Goal: Task Accomplishment & Management: Complete application form

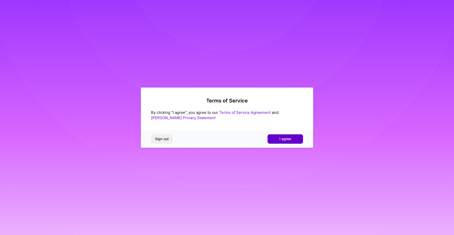
click at [283, 137] on span "I agree" at bounding box center [286, 139] width 12 height 5
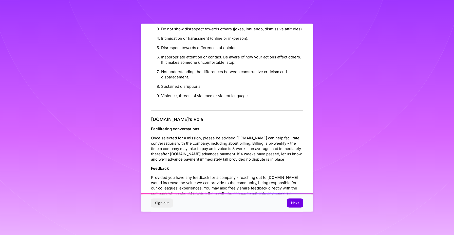
scroll to position [507, 0]
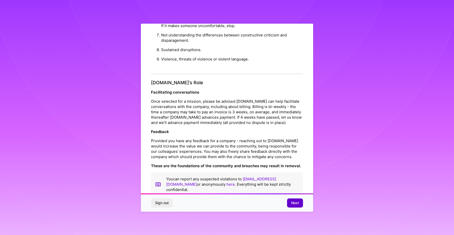
click at [294, 204] on span "Next" at bounding box center [295, 203] width 8 height 5
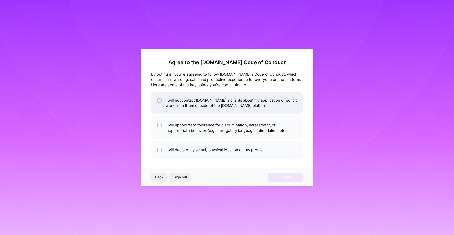
click at [222, 102] on li "I will not contact [DOMAIN_NAME]'s clients about my application or solicit work…" at bounding box center [227, 103] width 152 height 23
checkbox input "true"
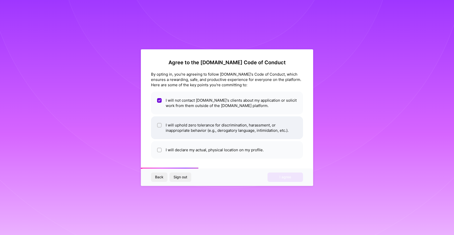
click at [200, 131] on li "I will uphold zero tolerance for discrimination, harassment, or inappropriate b…" at bounding box center [227, 128] width 152 height 23
checkbox input "true"
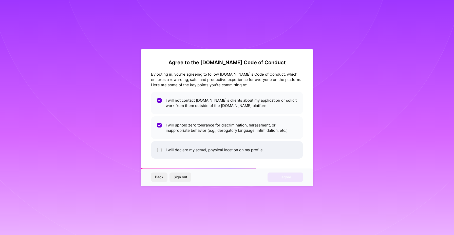
click at [198, 154] on li "I will declare my actual, physical location on my profile." at bounding box center [227, 149] width 152 height 17
checkbox input "true"
click at [290, 176] on span "I agree" at bounding box center [286, 177] width 12 height 5
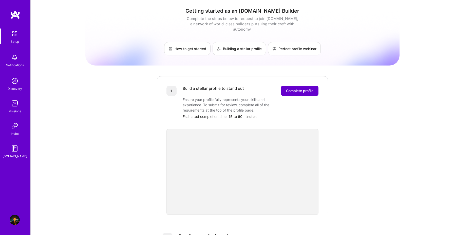
click at [302, 88] on span "Complete profile" at bounding box center [299, 90] width 27 height 5
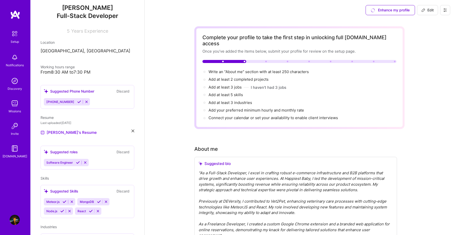
scroll to position [56, 0]
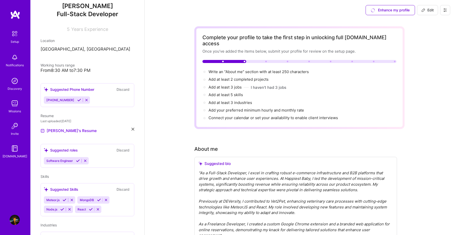
click at [57, 153] on div "Suggested roles Discard Software Engineer" at bounding box center [88, 156] width 94 height 24
click at [77, 100] on button at bounding box center [79, 100] width 7 height 4
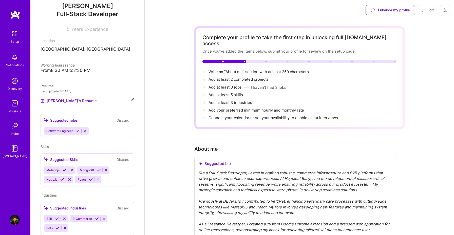
click at [80, 131] on icon at bounding box center [78, 131] width 4 height 4
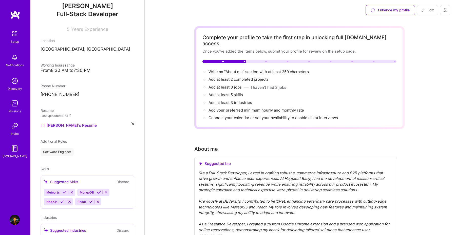
click at [72, 192] on icon at bounding box center [72, 193] width 4 height 4
click at [66, 193] on icon at bounding box center [66, 193] width 4 height 4
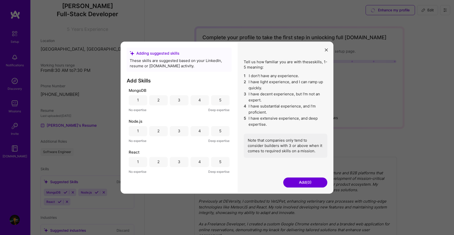
click at [202, 102] on div "4" at bounding box center [200, 100] width 19 height 10
click at [214, 134] on div "5" at bounding box center [220, 131] width 19 height 10
click at [212, 163] on div "5" at bounding box center [220, 162] width 19 height 10
click at [300, 181] on button "Add (3)" at bounding box center [305, 183] width 44 height 10
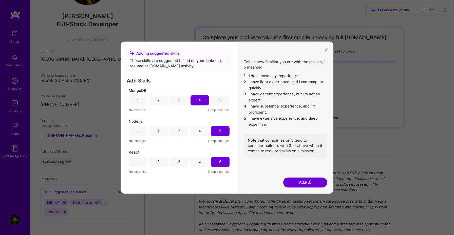
scroll to position [46, 0]
click at [300, 182] on button "Add (3)" at bounding box center [305, 183] width 44 height 10
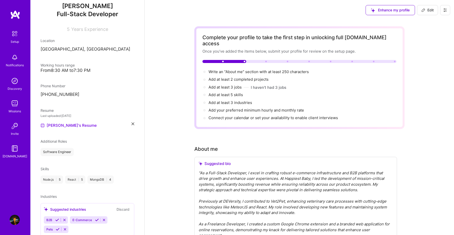
scroll to position [73, 0]
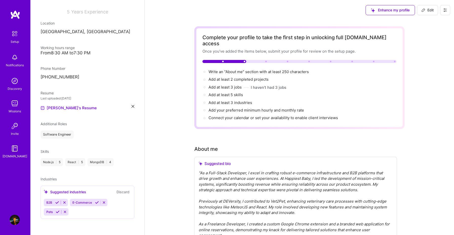
click at [90, 210] on div "B2B E-Commerce Pets" at bounding box center [87, 207] width 87 height 17
click at [56, 202] on icon at bounding box center [57, 203] width 4 height 4
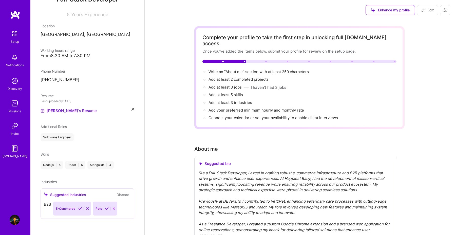
scroll to position [64, 0]
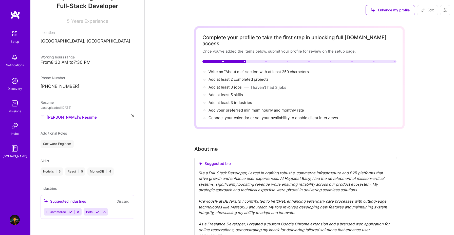
click at [70, 212] on icon at bounding box center [71, 212] width 4 height 4
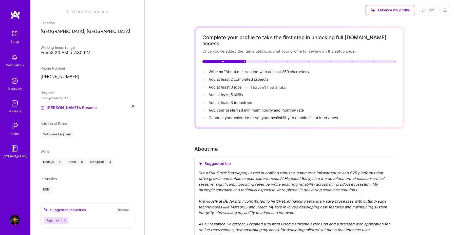
scroll to position [74, 0]
click at [57, 219] on icon at bounding box center [58, 220] width 4 height 4
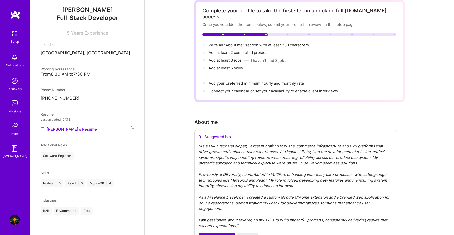
scroll to position [27, 0]
click at [87, 211] on div "Pets" at bounding box center [87, 211] width 12 height 8
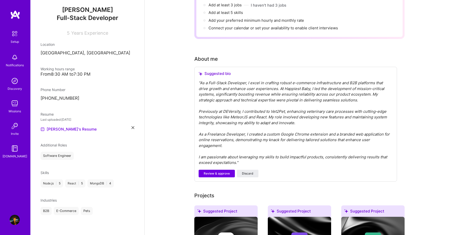
scroll to position [84, 0]
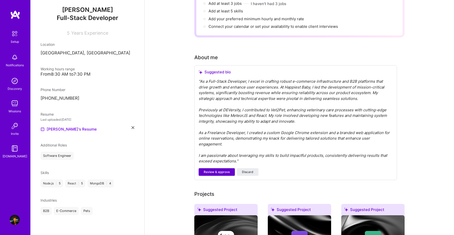
click at [215, 169] on button "Review & approve" at bounding box center [217, 173] width 36 height 8
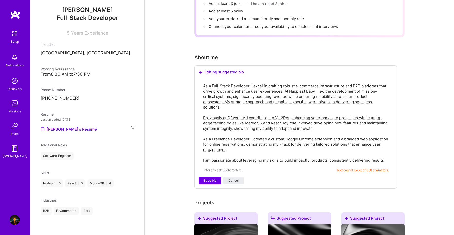
click at [238, 135] on textarea "As a Full-Stack Developer, I excel in crafting robust e-commerce infrastructure…" at bounding box center [296, 123] width 186 height 81
drag, startPoint x: 255, startPoint y: 137, endPoint x: 201, endPoint y: 129, distance: 54.8
click at [201, 129] on div "As a Full-Stack Developer, I excel in crafting robust e-commerce infrastructure…" at bounding box center [296, 128] width 194 height 98
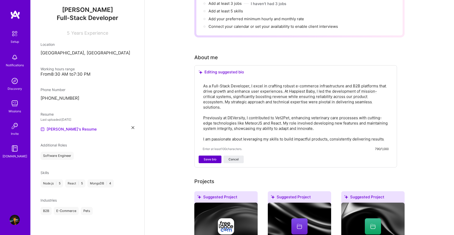
type textarea "As a Full-Stack Developer, I excel in crafting robust e-commerce infrastructure…"
click at [207, 157] on span "Save bio" at bounding box center [210, 159] width 13 height 5
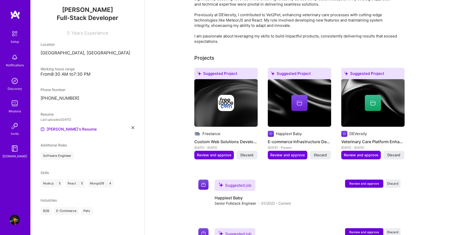
scroll to position [156, 0]
click at [227, 138] on h4 "Custom Web Solutions Development" at bounding box center [225, 141] width 63 height 7
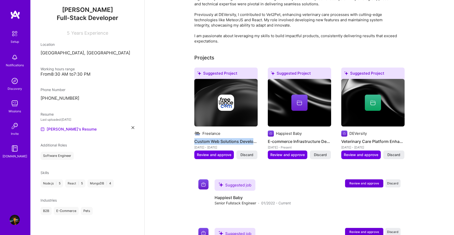
click at [227, 138] on h4 "Custom Web Solutions Development" at bounding box center [225, 141] width 63 height 7
click at [216, 153] on span "Review and approve" at bounding box center [214, 155] width 34 height 5
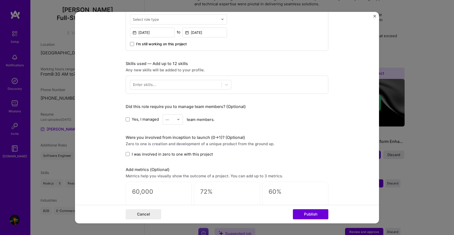
scroll to position [205, 0]
click at [209, 83] on div at bounding box center [176, 84] width 92 height 8
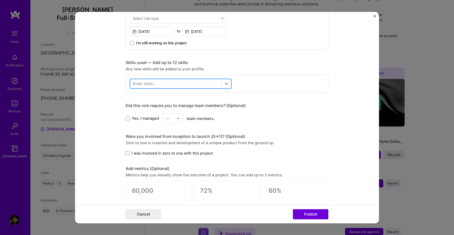
click at [209, 83] on div at bounding box center [176, 84] width 92 height 8
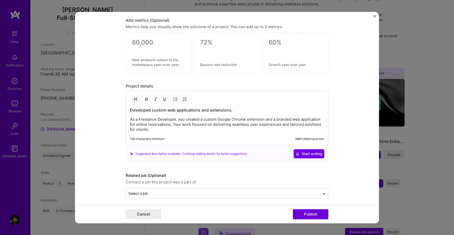
scroll to position [357, 0]
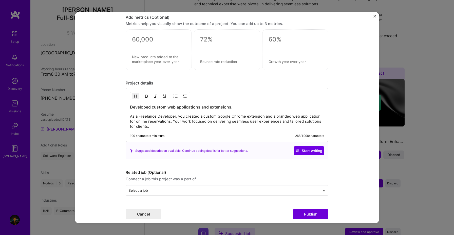
click at [376, 15] on form "Editing suggested project This project is suggested based on your LinkedIn, res…" at bounding box center [227, 118] width 304 height 212
click at [375, 15] on img "Close" at bounding box center [375, 16] width 3 height 3
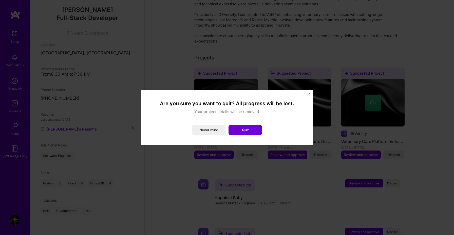
drag, startPoint x: 242, startPoint y: 128, endPoint x: 246, endPoint y: 119, distance: 10.0
click at [245, 120] on div "Are you sure you want to quit? All progress will be lost. Your project details …" at bounding box center [227, 117] width 152 height 35
click at [309, 93] on div "Are you sure you want to quit? All progress will be lost. Your project details …" at bounding box center [227, 117] width 172 height 55
click at [309, 93] on img "Close" at bounding box center [309, 94] width 3 height 3
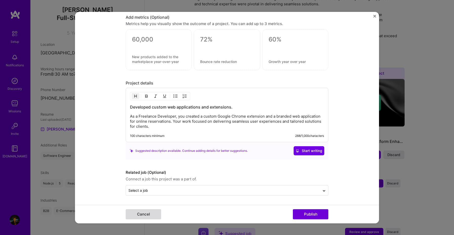
click at [135, 216] on button "Cancel" at bounding box center [143, 215] width 35 height 10
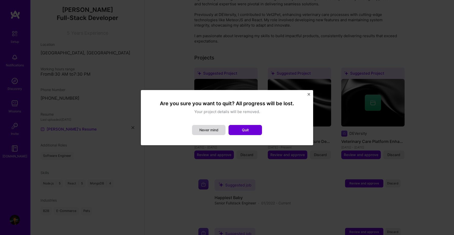
click at [213, 129] on button "Never mind" at bounding box center [208, 130] width 33 height 10
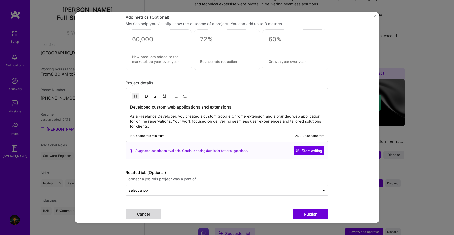
click at [140, 214] on button "Cancel" at bounding box center [143, 215] width 35 height 10
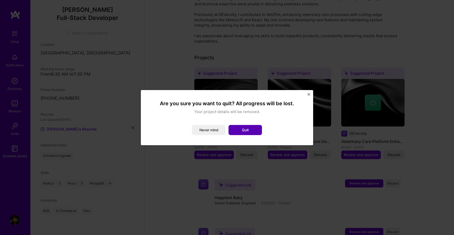
click at [240, 131] on button "Quit" at bounding box center [245, 130] width 33 height 10
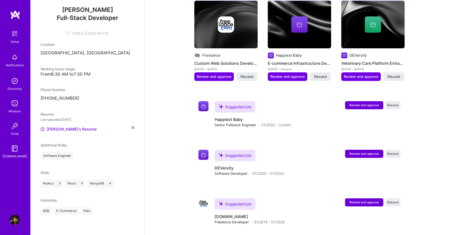
scroll to position [238, 0]
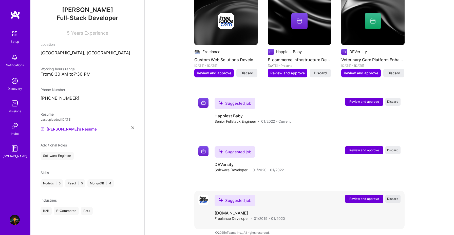
click at [394, 197] on span "Discard" at bounding box center [392, 199] width 11 height 4
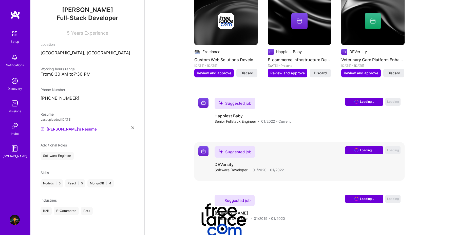
scroll to position [190, 0]
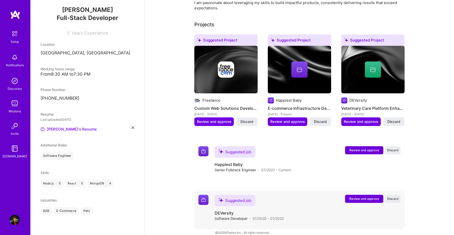
click at [355, 197] on span "Review and approve" at bounding box center [365, 199] width 30 height 4
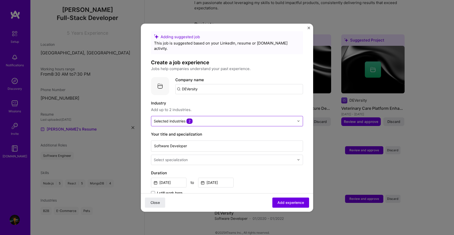
scroll to position [7, 0]
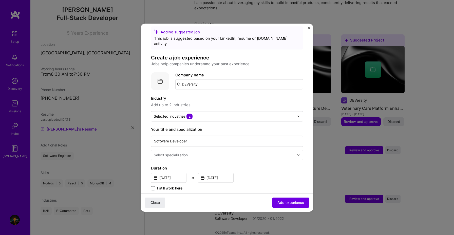
click at [195, 105] on div "Industry Add up to 2 industries. Selected industries 2" at bounding box center [227, 109] width 152 height 26
click at [195, 113] on div at bounding box center [224, 116] width 141 height 6
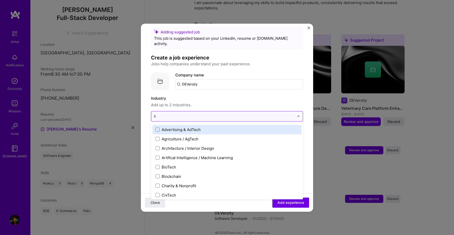
type input "he"
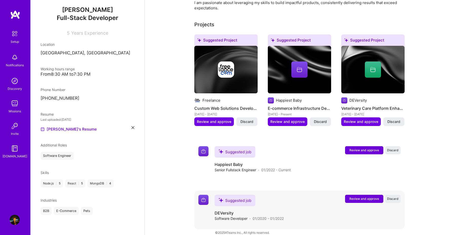
click at [358, 197] on span "Review and approve" at bounding box center [365, 199] width 30 height 4
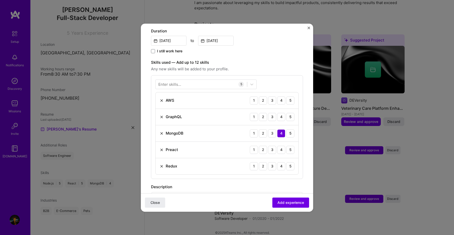
scroll to position [149, 0]
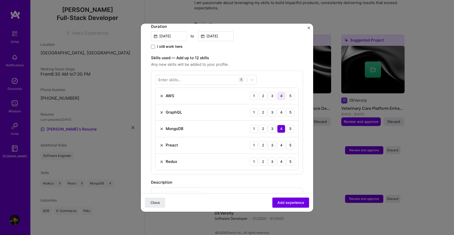
click at [282, 92] on div "4" at bounding box center [281, 96] width 8 height 8
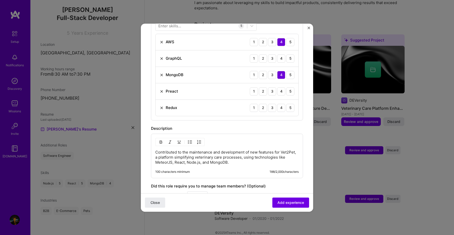
scroll to position [177, 0]
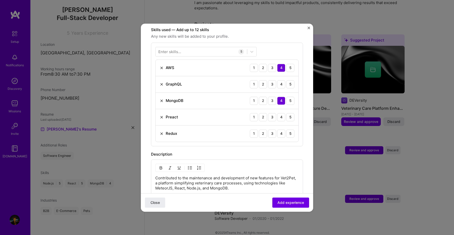
click at [163, 115] on img at bounding box center [162, 117] width 4 height 4
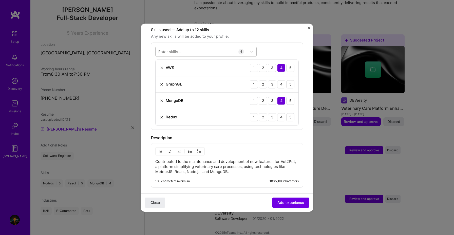
click at [173, 50] on div at bounding box center [202, 51] width 92 height 8
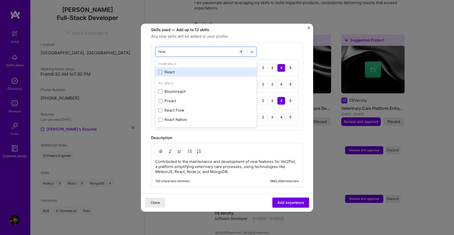
click at [171, 70] on div "React" at bounding box center [205, 72] width 95 height 5
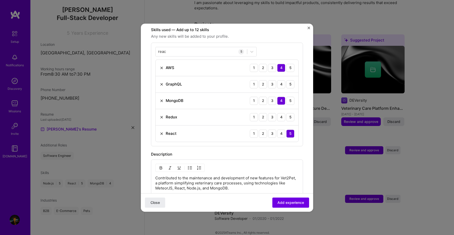
click at [187, 52] on div "reac reac 5 AWS 1 2 3 4 5 GraphQL 1 2 3 4 5 MongoDB 1 2 3 4 5 Redux 1 2 3 4 5 R…" at bounding box center [227, 95] width 152 height 104
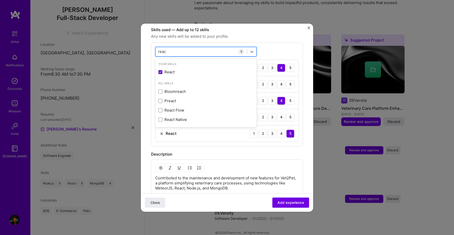
click at [210, 49] on div "reac reac" at bounding box center [202, 51] width 92 height 8
type input "r"
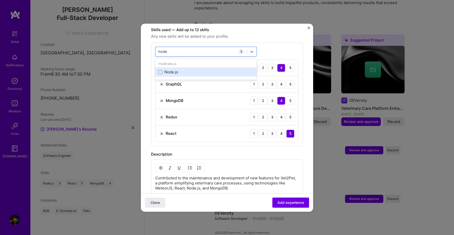
click at [206, 70] on div "Node.js" at bounding box center [205, 72] width 95 height 5
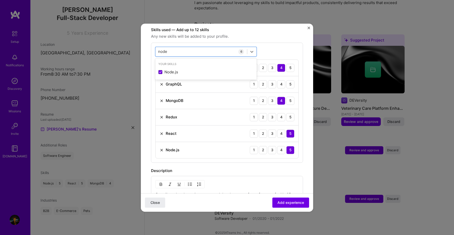
type input "node"
click at [215, 157] on div "node node 6 AWS 1 2 3 4 5 GraphQL 1 2 3 4 5 MongoDB 1 2 3 4 5 Redux 1 2 3 4 5 R…" at bounding box center [227, 103] width 152 height 120
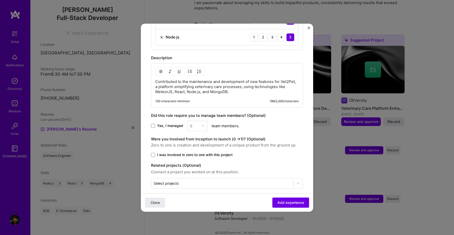
scroll to position [291, 0]
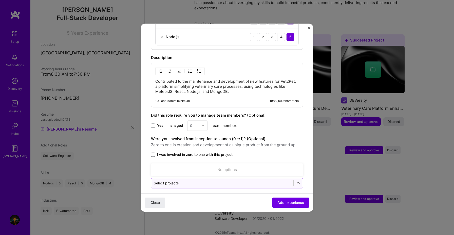
click at [254, 178] on div "Select projects" at bounding box center [222, 183] width 142 height 10
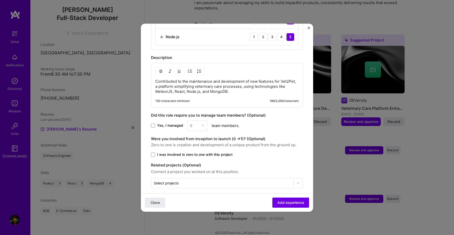
click at [280, 197] on div "Close Add experience" at bounding box center [227, 202] width 172 height 19
click at [281, 201] on span "Add experience" at bounding box center [291, 202] width 27 height 5
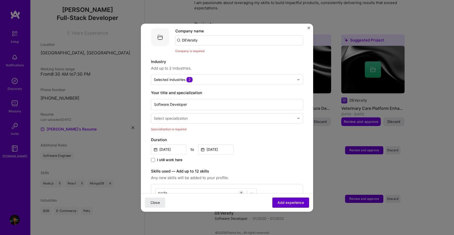
scroll to position [51, 0]
click at [185, 117] on div "Select specialization" at bounding box center [171, 119] width 34 height 5
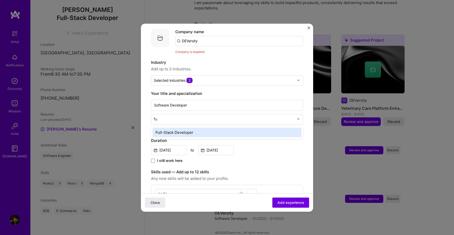
type input "ful"
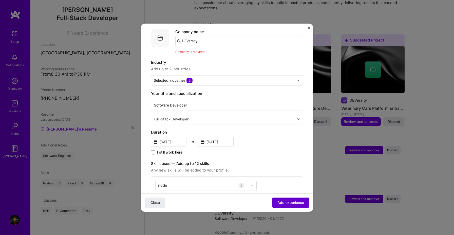
click at [284, 200] on span "Add experience" at bounding box center [291, 202] width 27 height 5
click at [286, 204] on span "Add experience" at bounding box center [291, 202] width 27 height 5
click at [220, 38] on input "DEVersity" at bounding box center [239, 41] width 128 height 10
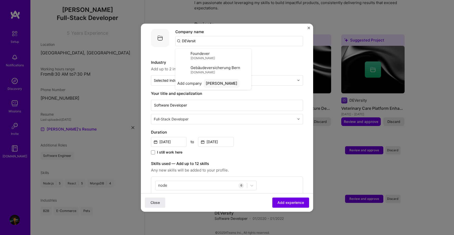
type input "DEVersity"
click at [216, 51] on div "DEVersity" at bounding box center [215, 55] width 22 height 9
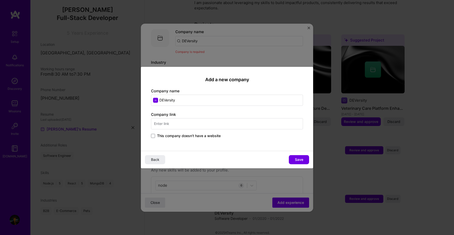
click at [222, 124] on input "text" at bounding box center [227, 123] width 152 height 11
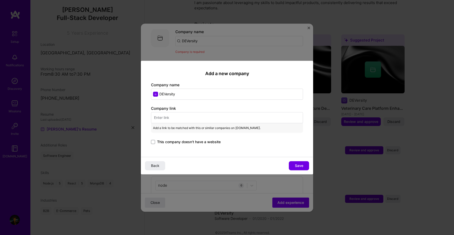
paste input "[URL][DOMAIN_NAME]"
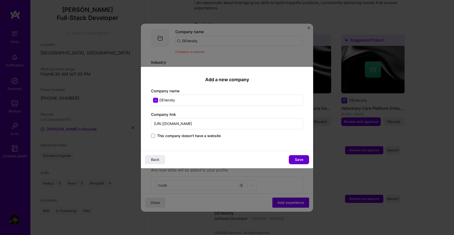
type input "[URL][DOMAIN_NAME]"
click at [297, 161] on span "Save" at bounding box center [299, 159] width 8 height 5
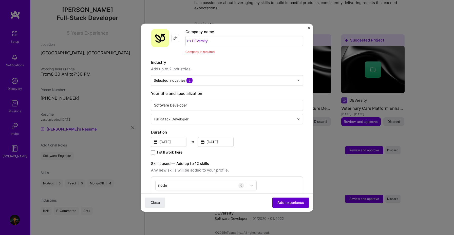
click at [290, 202] on span "Add experience" at bounding box center [291, 202] width 27 height 5
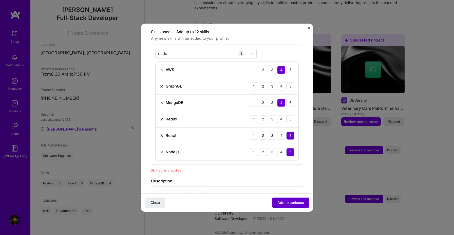
click at [290, 202] on span "Add experience" at bounding box center [291, 202] width 27 height 5
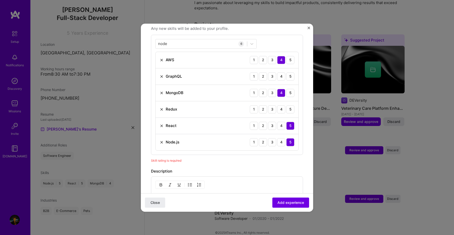
scroll to position [184, 0]
click at [281, 107] on div "4" at bounding box center [281, 111] width 8 height 8
drag, startPoint x: 294, startPoint y: 204, endPoint x: 277, endPoint y: 124, distance: 81.3
click at [277, 124] on form "Adding suggested job This job is suggested based on your LinkedIn, resume or [D…" at bounding box center [227, 91] width 172 height 483
click at [284, 74] on div "4" at bounding box center [281, 78] width 8 height 8
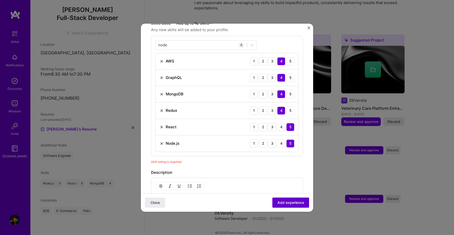
click at [296, 204] on span "Add experience" at bounding box center [291, 202] width 27 height 5
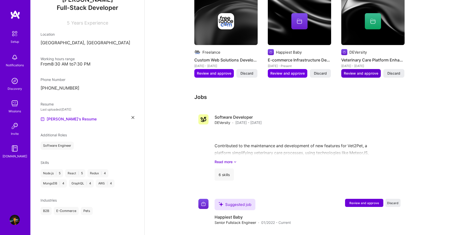
scroll to position [234, 0]
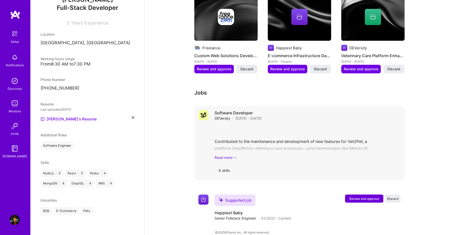
click at [229, 155] on link "Read more" at bounding box center [308, 157] width 186 height 5
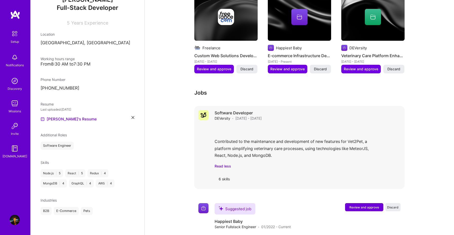
scroll to position [243, 0]
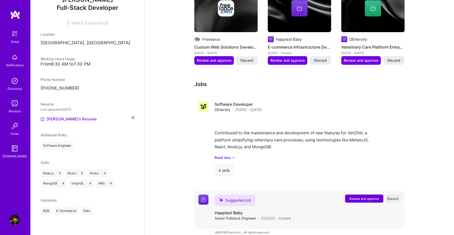
click at [351, 197] on span "Review and approve" at bounding box center [365, 199] width 30 height 4
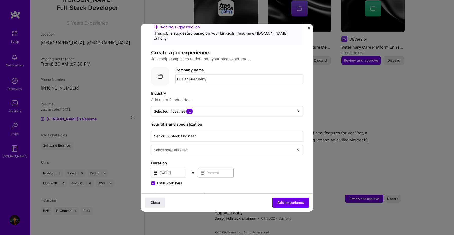
scroll to position [32, 0]
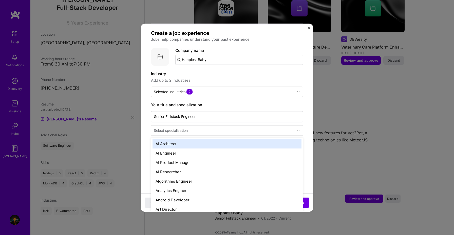
click at [214, 128] on input "text" at bounding box center [225, 130] width 142 height 5
type input "fu"
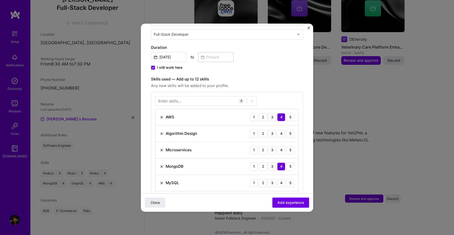
scroll to position [129, 0]
click at [283, 130] on div "4" at bounding box center [281, 134] width 8 height 8
click at [282, 146] on div "4" at bounding box center [281, 150] width 8 height 8
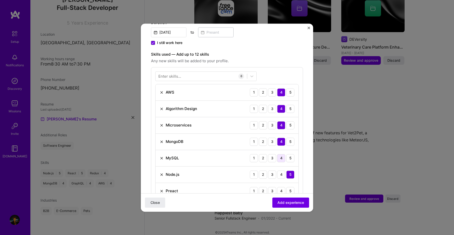
click at [284, 157] on div "4" at bounding box center [281, 158] width 8 height 8
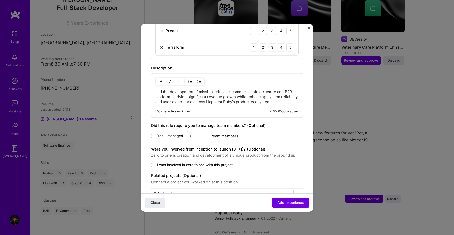
scroll to position [324, 0]
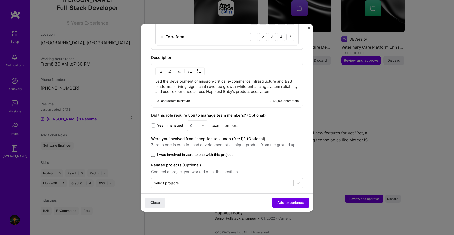
click at [153, 153] on span at bounding box center [153, 155] width 4 height 4
click at [0, 0] on input "I was involved in zero to one with this project" at bounding box center [0, 0] width 0 height 0
click at [178, 181] on div "Select projects" at bounding box center [166, 183] width 25 height 5
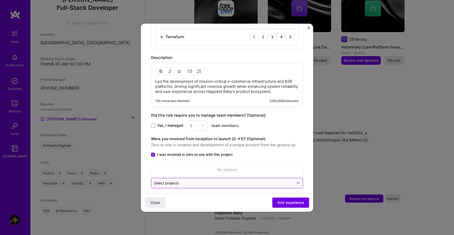
click at [178, 181] on div "Select projects" at bounding box center [166, 183] width 25 height 5
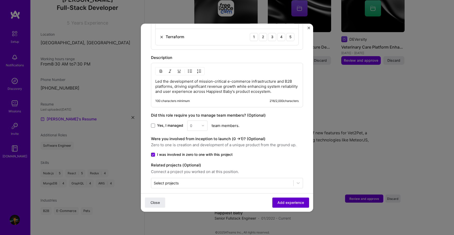
click at [294, 199] on button "Add experience" at bounding box center [290, 203] width 37 height 10
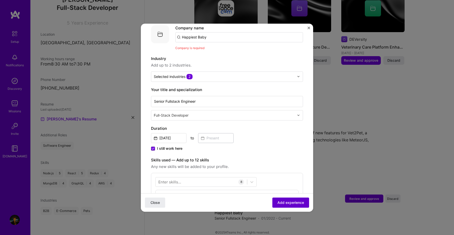
scroll to position [51, 0]
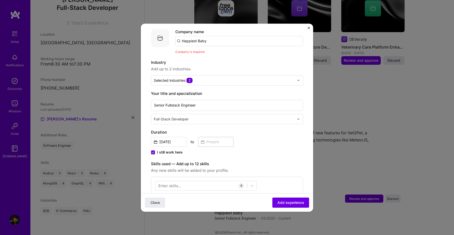
click at [216, 38] on input "Happiest Baby" at bounding box center [239, 41] width 128 height 10
type input "Happiest Baby"
click button "Close" at bounding box center [155, 203] width 20 height 10
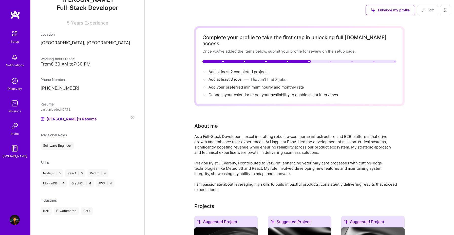
scroll to position [243, 0]
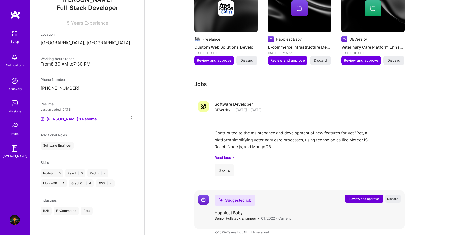
click at [358, 191] on div "Suggested job Review and approve Discard Suggested job Happiest Baby Senior Ful…" at bounding box center [299, 210] width 210 height 39
click at [355, 197] on span "Review and approve" at bounding box center [365, 199] width 30 height 4
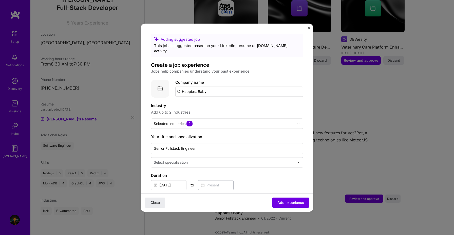
click at [205, 87] on input "Happiest Baby" at bounding box center [239, 92] width 128 height 10
click at [209, 87] on input "Happiest Baby" at bounding box center [239, 92] width 128 height 10
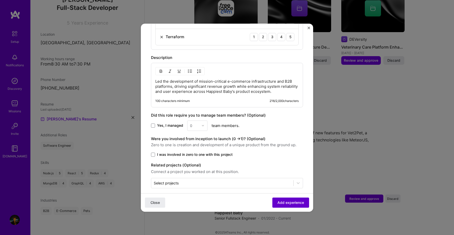
click at [278, 199] on button "Add experience" at bounding box center [290, 203] width 37 height 10
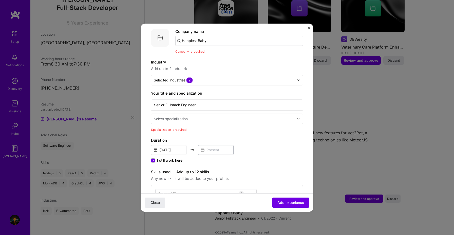
scroll to position [51, 0]
click at [179, 116] on div at bounding box center [225, 119] width 142 height 6
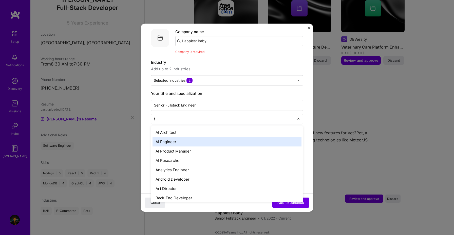
type input "fu"
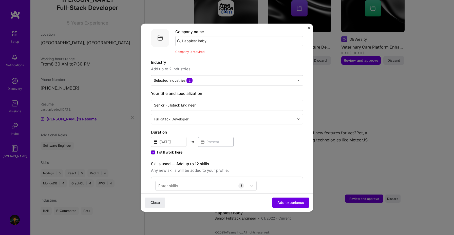
click at [209, 36] on input "Happiest Baby" at bounding box center [239, 41] width 128 height 10
type input "Happiest Baby"
click at [208, 51] on div "Happiest Baby" at bounding box center [219, 55] width 31 height 9
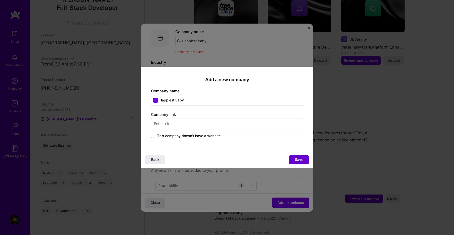
click at [299, 162] on span "Save" at bounding box center [299, 159] width 8 height 5
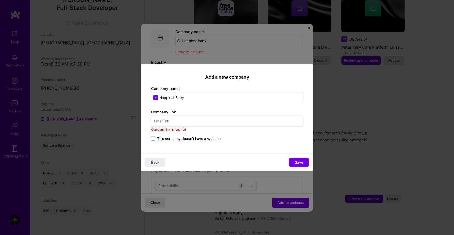
click at [197, 140] on span "This company doesn't have a website" at bounding box center [189, 138] width 64 height 5
click at [0, 0] on input "This company doesn't have a website" at bounding box center [0, 0] width 0 height 0
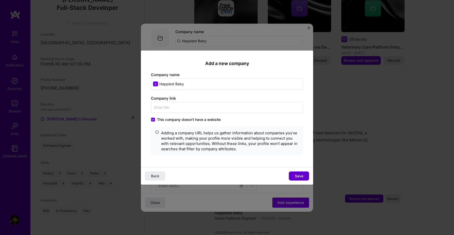
click at [299, 173] on button "Save" at bounding box center [299, 176] width 20 height 9
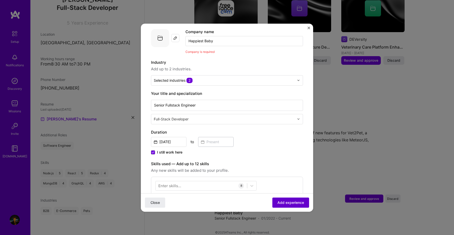
click at [297, 204] on span "Add experience" at bounding box center [291, 202] width 27 height 5
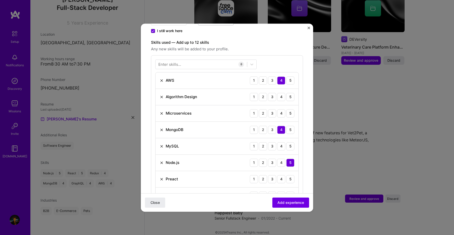
scroll to position [166, 0]
click at [280, 92] on div "4" at bounding box center [281, 96] width 8 height 8
click at [280, 109] on div "4" at bounding box center [281, 113] width 8 height 8
click at [282, 142] on div "4" at bounding box center [281, 146] width 8 height 8
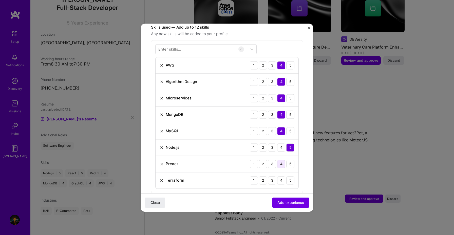
click at [285, 160] on div "4" at bounding box center [281, 164] width 8 height 8
click at [285, 178] on div "4" at bounding box center [281, 181] width 8 height 8
click at [161, 162] on img at bounding box center [162, 164] width 4 height 4
click at [173, 46] on div "Enter skills..." at bounding box center [169, 48] width 23 height 5
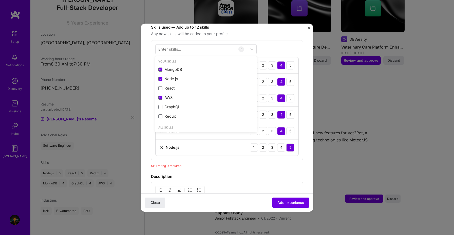
click at [173, 46] on div "Enter skills..." at bounding box center [169, 48] width 23 height 5
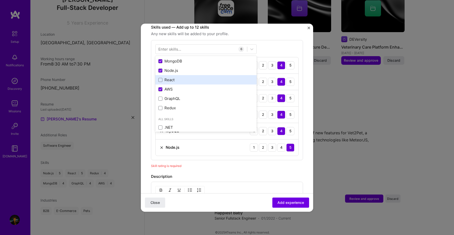
scroll to position [0, 0]
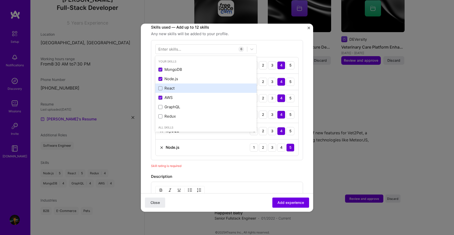
click at [177, 86] on div "React" at bounding box center [205, 88] width 95 height 5
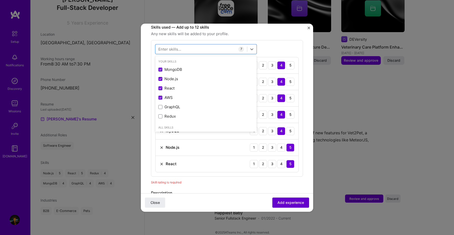
click at [281, 206] on button "Add experience" at bounding box center [290, 203] width 37 height 10
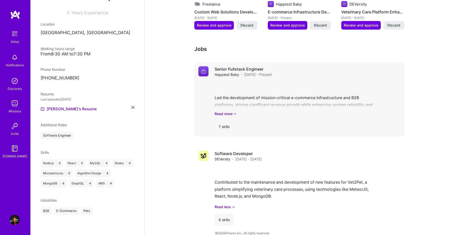
scroll to position [279, 0]
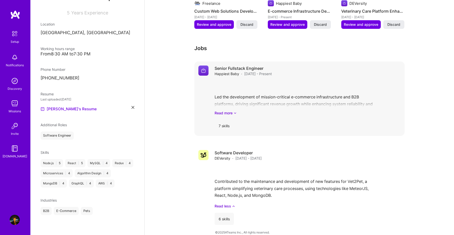
click at [225, 110] on div "Senior Fullstack Engineer Happiest Baby · [DATE] - Present Led the development …" at bounding box center [308, 99] width 186 height 66
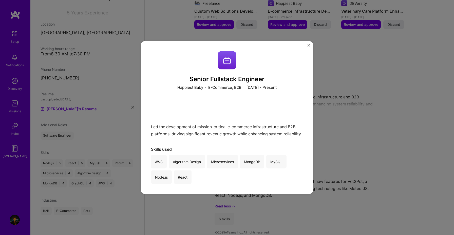
click at [308, 45] on img "Close" at bounding box center [309, 45] width 3 height 3
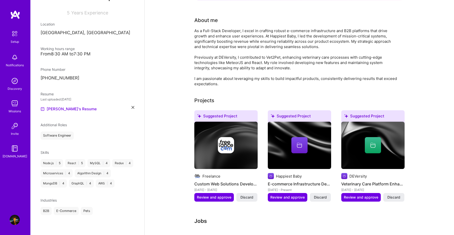
scroll to position [110, 0]
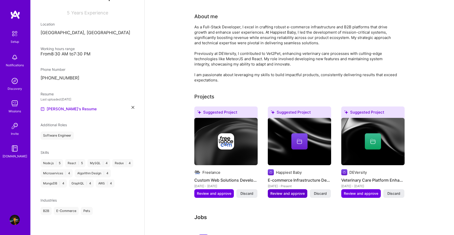
click at [290, 191] on span "Review and approve" at bounding box center [287, 193] width 34 height 5
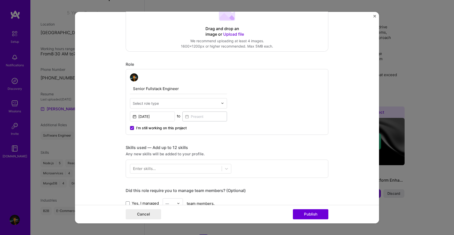
scroll to position [0, 0]
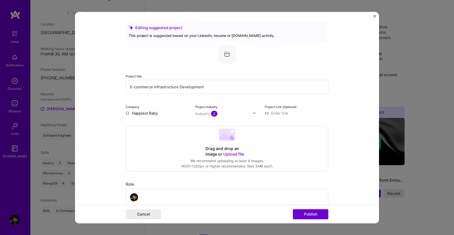
click at [375, 17] on button "Close" at bounding box center [375, 17] width 3 height 5
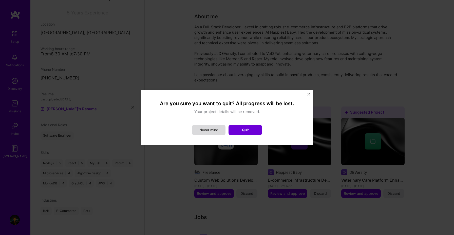
click at [219, 131] on button "Never mind" at bounding box center [208, 130] width 33 height 10
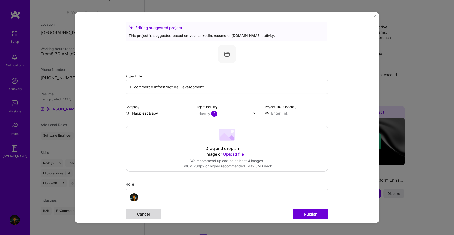
click at [142, 212] on button "Cancel" at bounding box center [143, 215] width 35 height 10
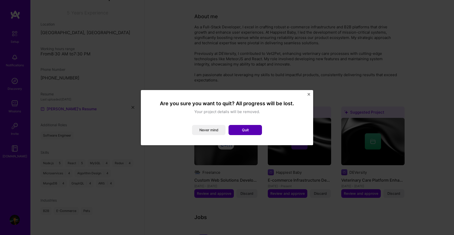
click at [246, 129] on button "Quit" at bounding box center [245, 130] width 33 height 10
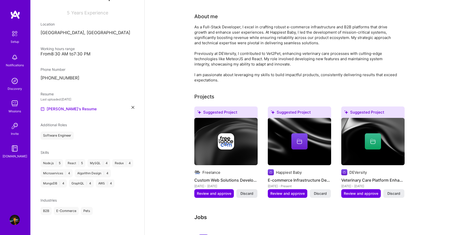
click at [247, 190] on button "Discard" at bounding box center [246, 194] width 21 height 9
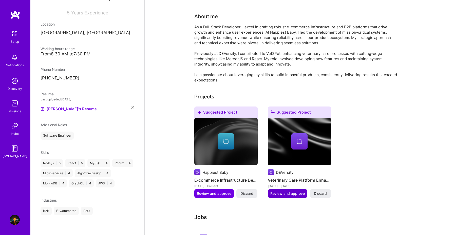
click at [295, 191] on span "Review and approve" at bounding box center [287, 193] width 34 height 5
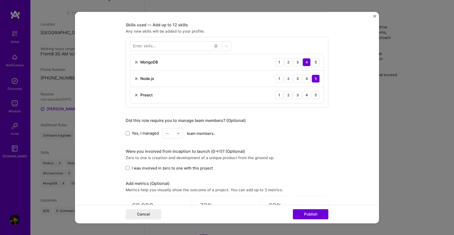
scroll to position [263, 0]
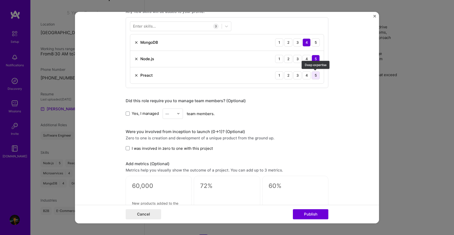
click at [312, 74] on div "5" at bounding box center [316, 75] width 8 height 8
click at [137, 74] on img at bounding box center [136, 75] width 4 height 4
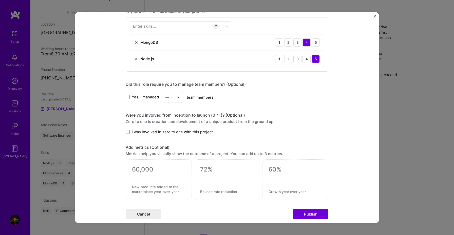
click at [148, 27] on div "Enter skills..." at bounding box center [144, 26] width 23 height 5
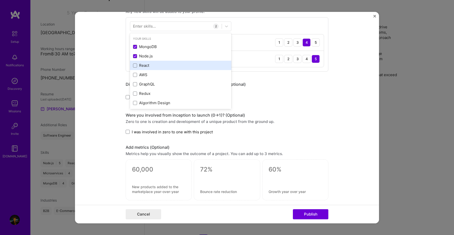
click at [145, 65] on div "React" at bounding box center [180, 65] width 95 height 5
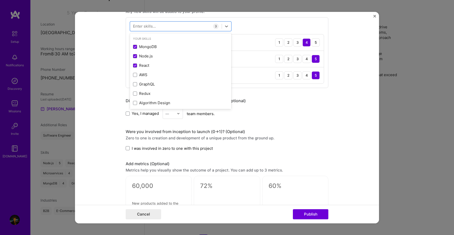
click at [296, 126] on div "Editing suggested project This project is suggested based on your LinkedIn, res…" at bounding box center [227, 50] width 203 height 583
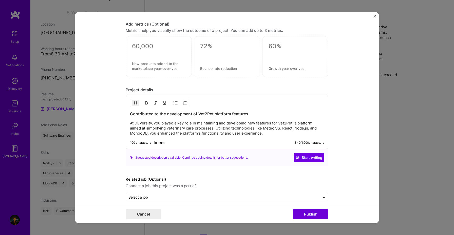
scroll to position [410, 0]
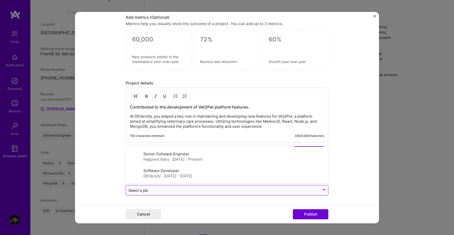
click at [263, 194] on div "Select a job" at bounding box center [223, 191] width 194 height 10
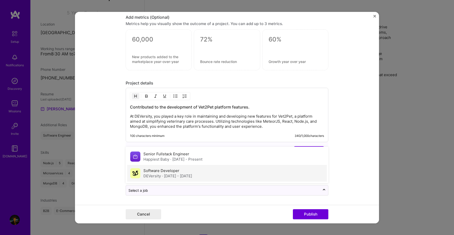
click at [241, 173] on div "Software Developer DEVersity · [DATE] - [DATE]" at bounding box center [227, 173] width 200 height 17
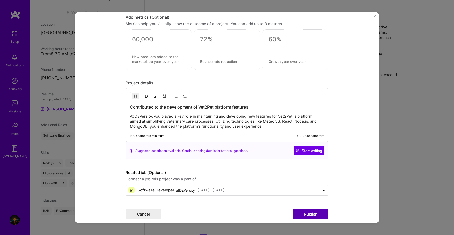
click at [312, 210] on button "Publish" at bounding box center [310, 215] width 35 height 10
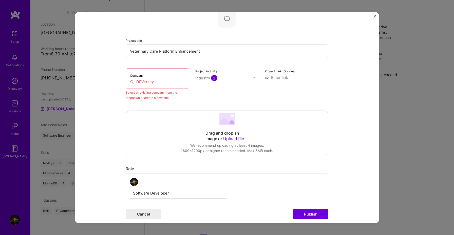
scroll to position [33, 0]
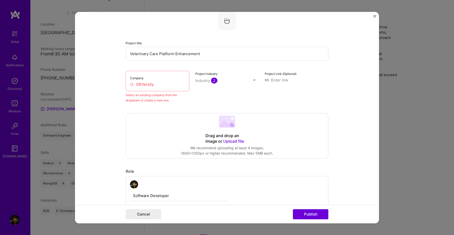
click at [168, 87] on input "DEVersity" at bounding box center [157, 84] width 55 height 5
click at [167, 87] on input "DEVersity" at bounding box center [157, 84] width 55 height 5
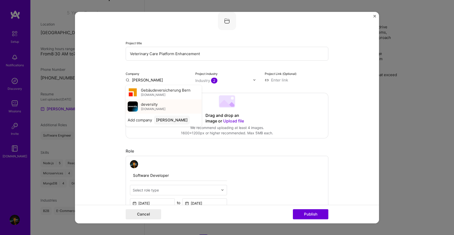
click at [163, 103] on div "deversity [DOMAIN_NAME]" at bounding box center [164, 106] width 76 height 14
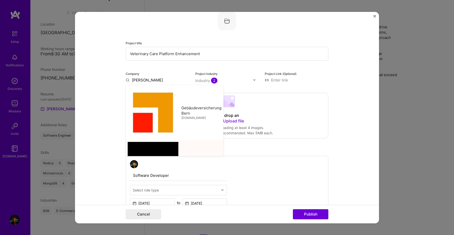
type input "deversity"
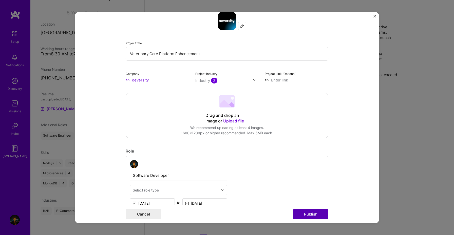
click at [305, 214] on button "Publish" at bounding box center [310, 215] width 35 height 10
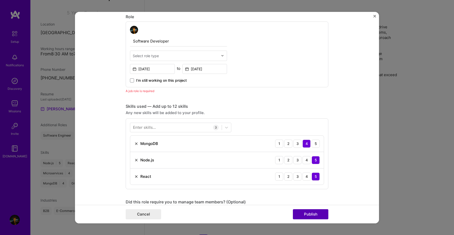
scroll to position [170, 0]
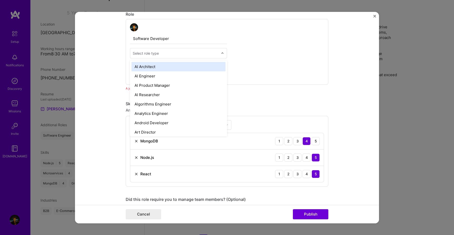
click at [151, 54] on div "Select role type" at bounding box center [146, 52] width 26 height 5
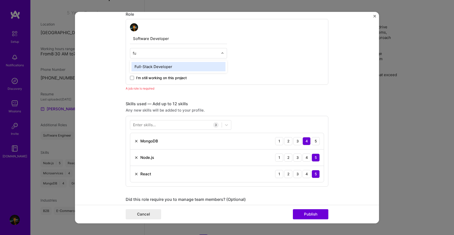
type input "ful"
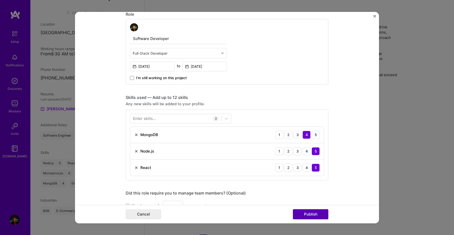
click at [303, 214] on button "Publish" at bounding box center [310, 215] width 35 height 10
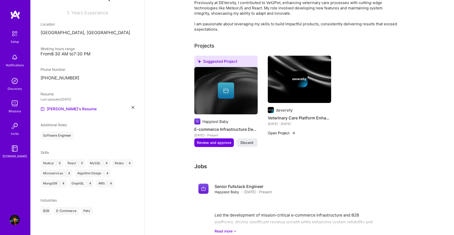
scroll to position [160, 0]
click at [288, 131] on button "Open Project" at bounding box center [282, 133] width 28 height 5
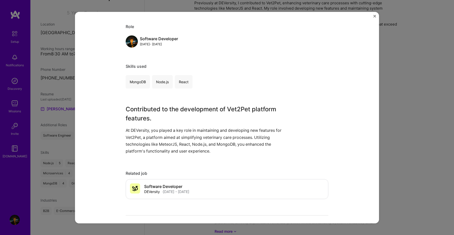
scroll to position [62, 0]
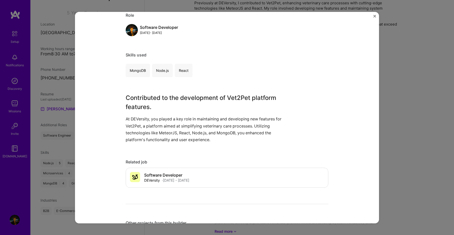
click at [401, 87] on div "Veterinary Care Platform Enhancement deversity Healthcare, Pets Role Software D…" at bounding box center [227, 117] width 454 height 235
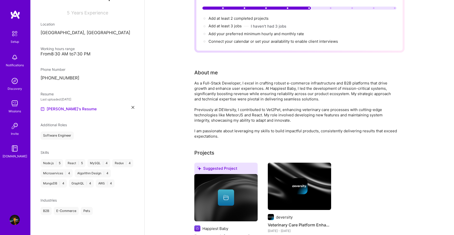
scroll to position [120, 0]
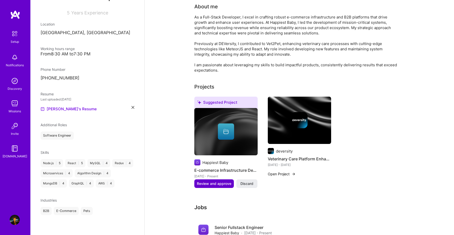
click at [216, 181] on span "Review and approve" at bounding box center [214, 183] width 34 height 5
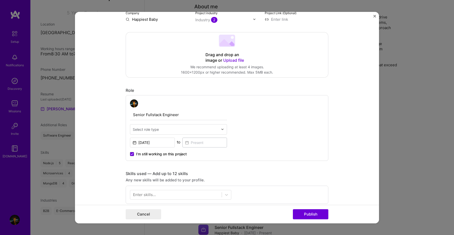
scroll to position [129, 0]
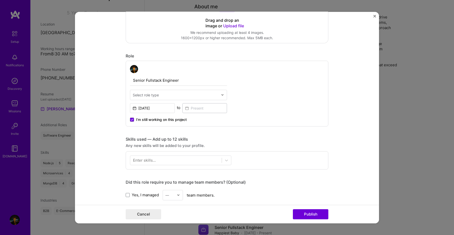
click at [163, 97] on input "text" at bounding box center [176, 94] width 86 height 5
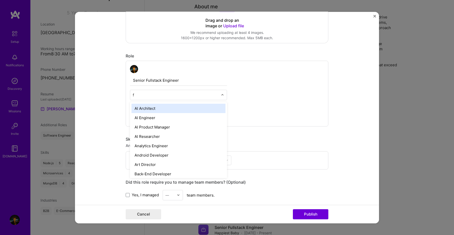
type input "fu"
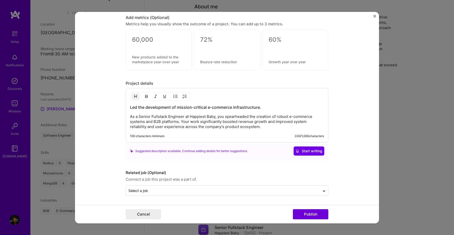
scroll to position [357, 0]
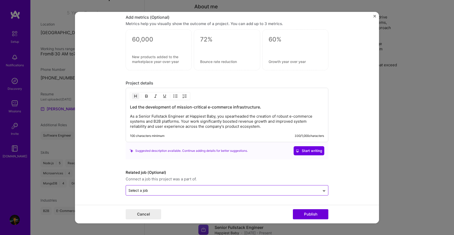
click at [265, 190] on input "text" at bounding box center [223, 190] width 189 height 5
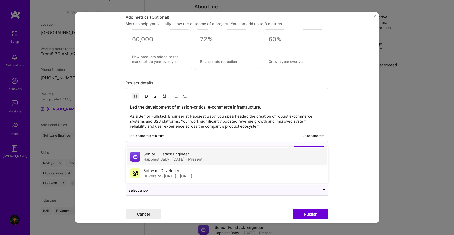
click at [230, 159] on div "Senior Fullstack Engineer Happiest Baby · [DATE] - Present" at bounding box center [227, 157] width 200 height 17
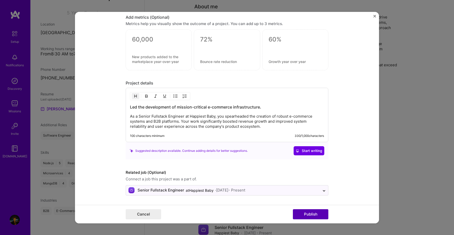
click at [301, 213] on button "Publish" at bounding box center [310, 215] width 35 height 10
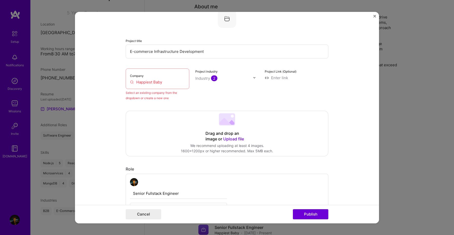
scroll to position [33, 0]
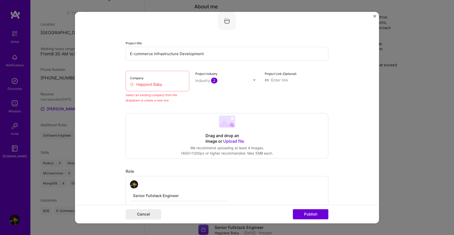
click at [159, 84] on input "Happiest Baby" at bounding box center [157, 84] width 55 height 5
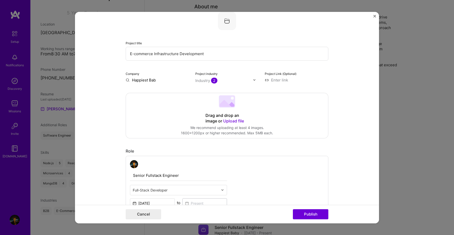
type input "Happiest Baby"
click at [162, 92] on div "Happiest Baby" at bounding box center [169, 91] width 31 height 9
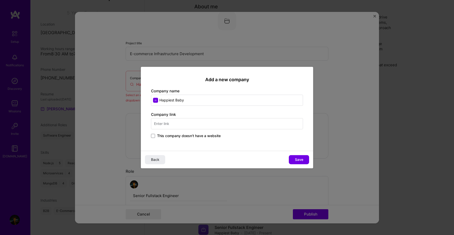
click at [166, 137] on span "This company doesn't have a website" at bounding box center [189, 136] width 64 height 5
click at [0, 0] on input "This company doesn't have a website" at bounding box center [0, 0] width 0 height 0
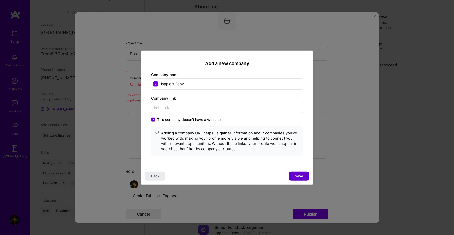
click at [296, 175] on span "Save" at bounding box center [299, 176] width 8 height 5
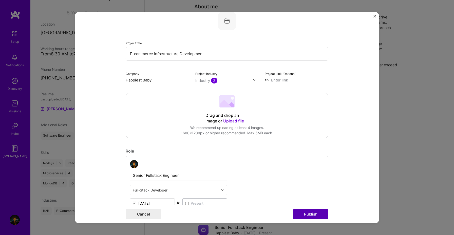
click at [314, 214] on button "Publish" at bounding box center [310, 215] width 35 height 10
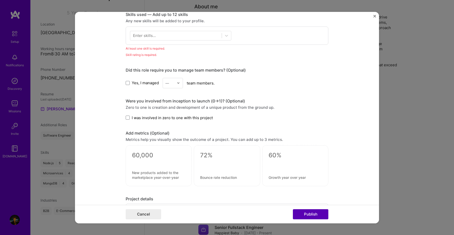
scroll to position [254, 0]
click at [151, 36] on div "Enter skills..." at bounding box center [144, 35] width 23 height 5
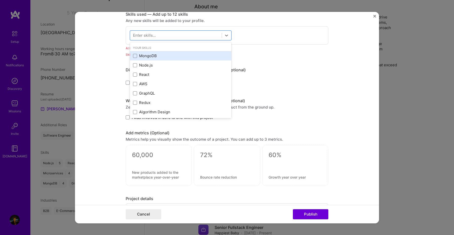
click at [146, 57] on div "MongoDB" at bounding box center [180, 55] width 95 height 5
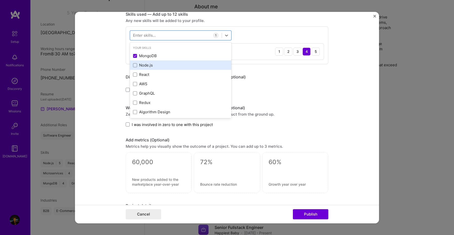
click at [146, 64] on div "Node.js" at bounding box center [180, 65] width 95 height 5
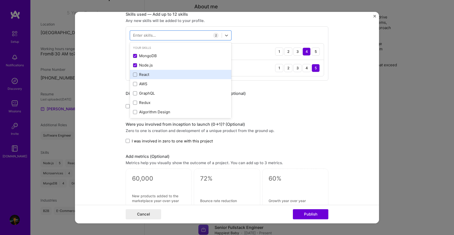
click at [148, 74] on div "React" at bounding box center [180, 74] width 95 height 5
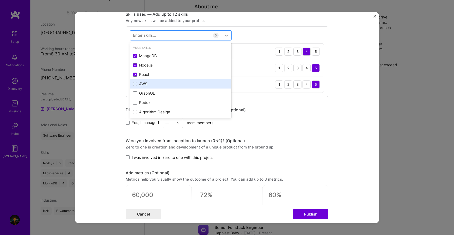
click at [149, 85] on div "AWS" at bounding box center [180, 83] width 95 height 5
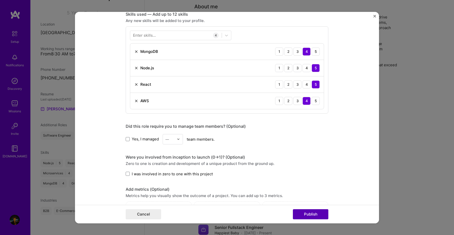
click at [304, 211] on button "Publish" at bounding box center [310, 215] width 35 height 10
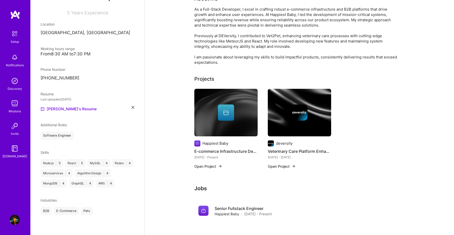
scroll to position [172, 0]
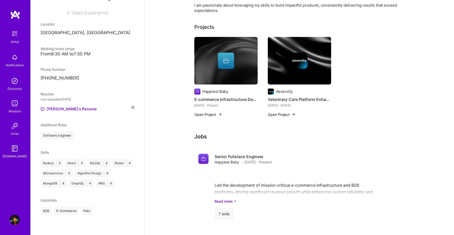
click at [215, 112] on button "Open Project" at bounding box center [208, 114] width 28 height 5
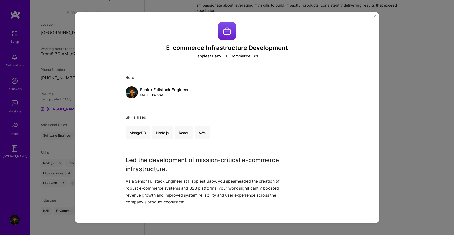
click at [376, 17] on img "Close" at bounding box center [375, 16] width 3 height 3
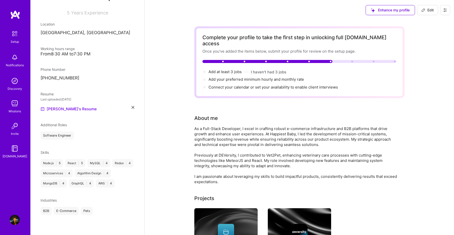
click at [433, 10] on span "Edit" at bounding box center [428, 10] width 12 height 5
select select "RS"
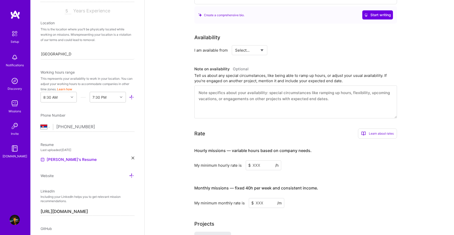
scroll to position [319, 0]
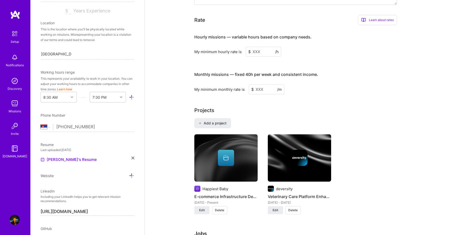
click at [260, 47] on input at bounding box center [263, 52] width 35 height 10
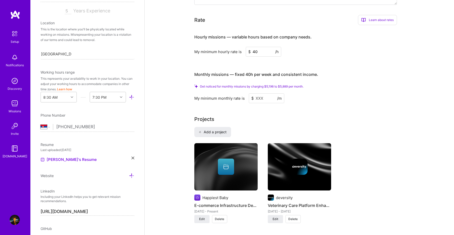
type input "40"
click at [259, 94] on input at bounding box center [266, 99] width 35 height 10
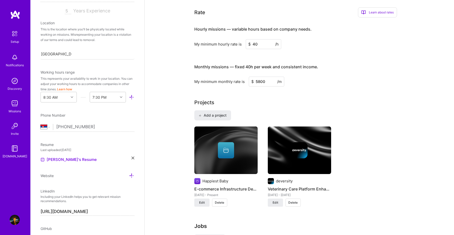
type input "5800"
click at [278, 99] on div "Projects" at bounding box center [299, 103] width 210 height 8
click at [280, 92] on div "Complete your profile to take the first step in unlocking full [DOMAIN_NAME] ac…" at bounding box center [299, 65] width 210 height 715
click at [290, 92] on div "Complete your profile to take the first step in unlocking full [DOMAIN_NAME] ac…" at bounding box center [299, 65] width 210 height 715
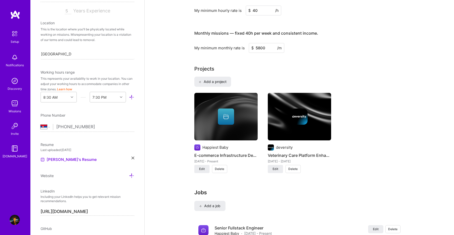
scroll to position [356, 0]
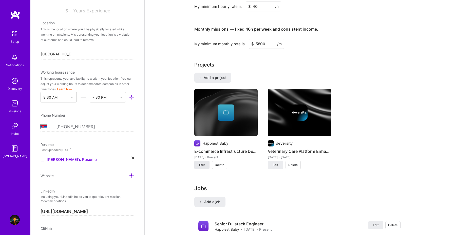
click at [204, 163] on span "Edit" at bounding box center [202, 165] width 6 height 5
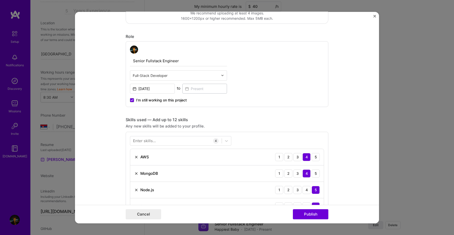
scroll to position [125, 0]
click at [179, 142] on div at bounding box center [176, 141] width 92 height 8
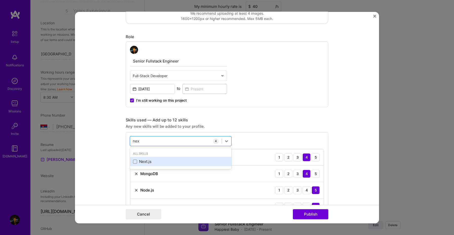
click at [166, 160] on div "Next.js" at bounding box center [180, 161] width 95 height 5
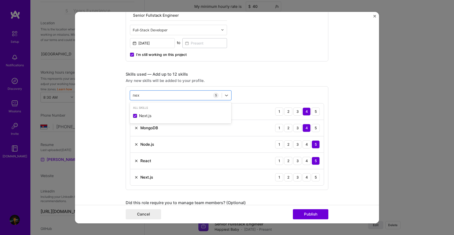
scroll to position [178, 0]
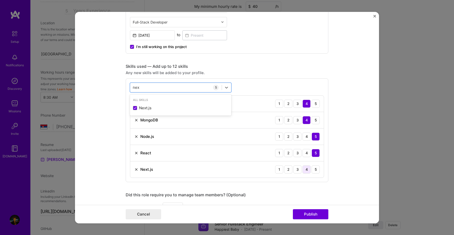
click at [308, 172] on div "4" at bounding box center [307, 170] width 8 height 8
click at [211, 86] on div "nex nex" at bounding box center [176, 87] width 92 height 8
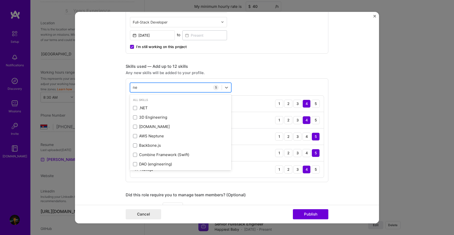
type input "n"
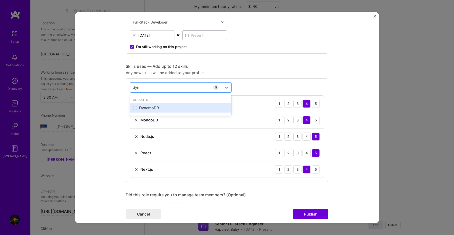
click at [203, 104] on div "DynamoDB" at bounding box center [180, 107] width 101 height 9
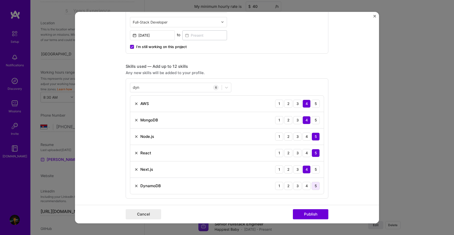
click at [314, 186] on div "5" at bounding box center [316, 186] width 8 height 8
click at [166, 86] on div "dyn dyn" at bounding box center [176, 87] width 92 height 8
type input "d"
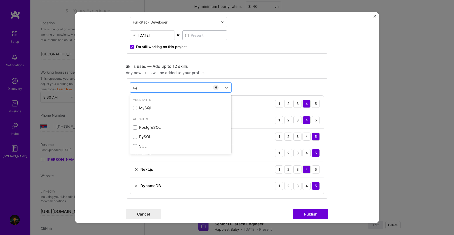
type input "s"
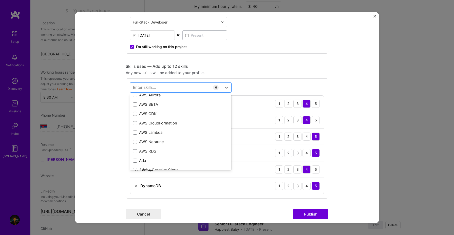
scroll to position [183, 0]
click at [137, 113] on div "AWS CDK" at bounding box center [180, 113] width 95 height 5
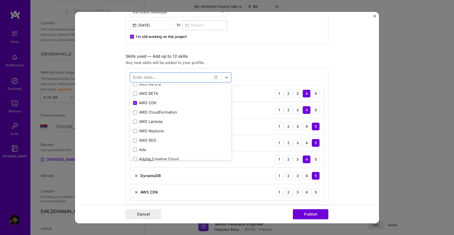
scroll to position [189, 0]
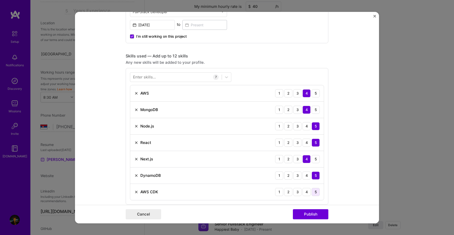
click at [317, 191] on div "5" at bounding box center [316, 192] width 8 height 8
click at [188, 78] on div at bounding box center [176, 77] width 92 height 8
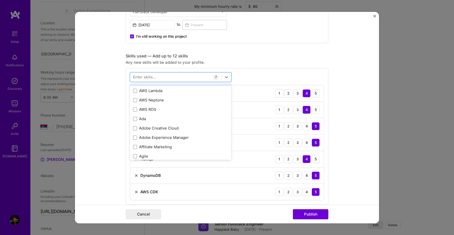
scroll to position [202, 0]
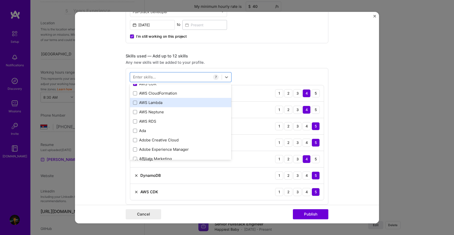
click at [163, 103] on div "AWS Lambda" at bounding box center [180, 102] width 95 height 5
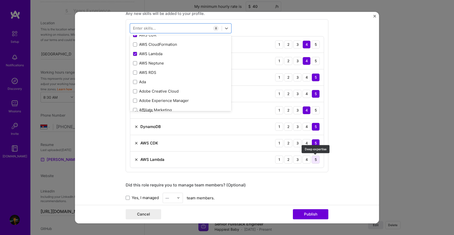
click at [315, 159] on div "5" at bounding box center [316, 160] width 8 height 8
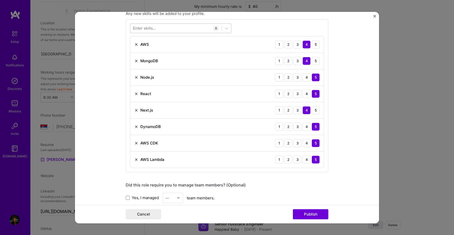
click at [159, 24] on div at bounding box center [176, 28] width 92 height 8
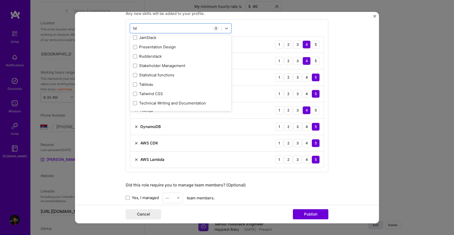
scroll to position [0, 0]
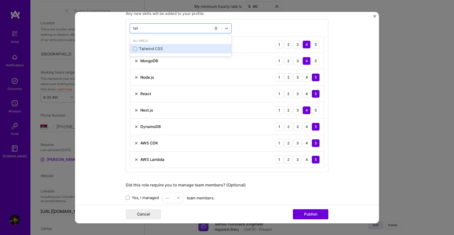
click at [160, 48] on div "Tailwind CSS" at bounding box center [180, 48] width 95 height 5
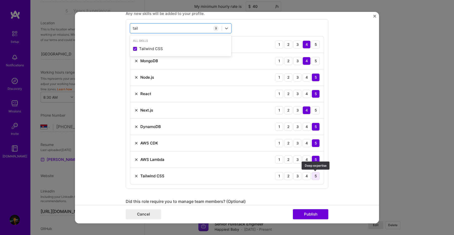
type input "tail"
click at [315, 174] on div "5" at bounding box center [316, 176] width 8 height 8
click at [309, 214] on button "Publish" at bounding box center [310, 215] width 35 height 10
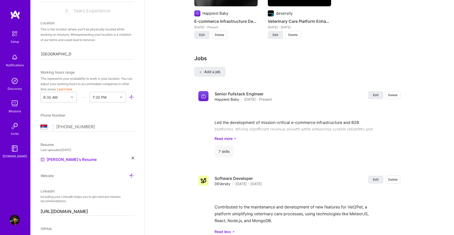
scroll to position [491, 0]
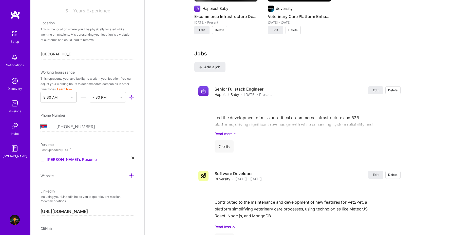
click at [55, 101] on div "8:30 AM" at bounding box center [55, 97] width 28 height 10
click at [54, 94] on div "8:30 AM" at bounding box center [55, 97] width 28 height 10
click at [62, 89] on button "Learn how" at bounding box center [64, 89] width 15 height 5
click at [55, 95] on div "8:30 AM" at bounding box center [50, 97] width 14 height 5
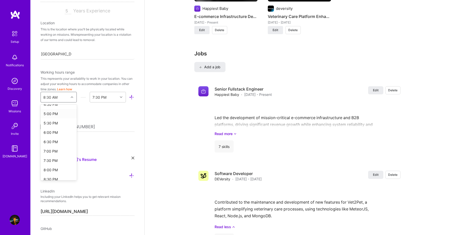
scroll to position [316, 0]
click at [54, 134] on div "6:00 PM" at bounding box center [59, 132] width 36 height 9
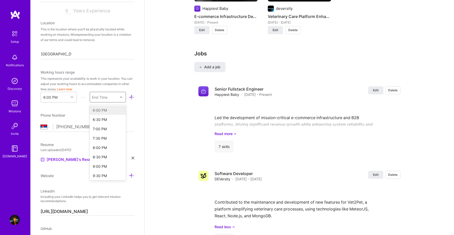
click at [108, 97] on div "End Time" at bounding box center [104, 97] width 28 height 10
click at [104, 136] on div "10:00 PM" at bounding box center [108, 135] width 36 height 9
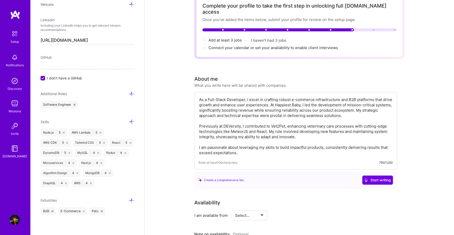
scroll to position [0, 0]
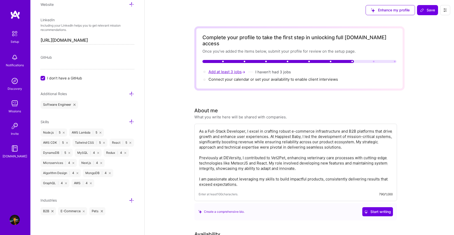
click at [228, 69] on span "Add at least 3 jobs →" at bounding box center [228, 71] width 38 height 5
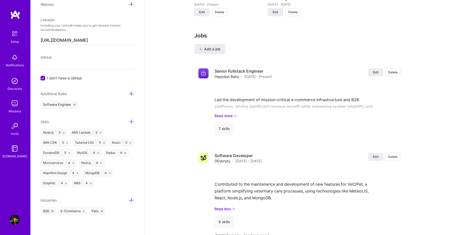
scroll to position [512, 0]
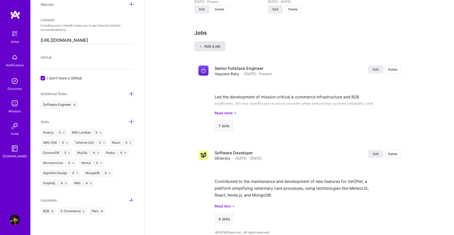
click at [209, 44] on span "Add a job" at bounding box center [209, 46] width 21 height 5
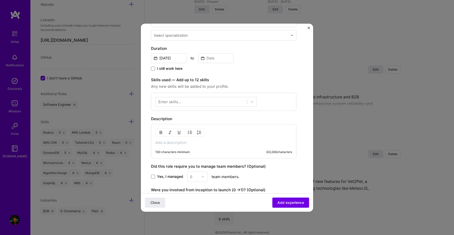
scroll to position [156, 0]
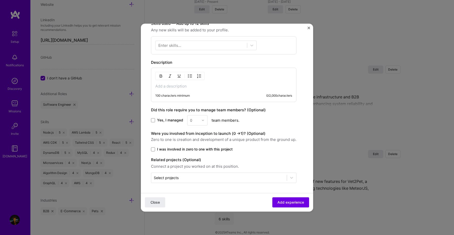
click at [309, 28] on img "Close" at bounding box center [309, 28] width 3 height 3
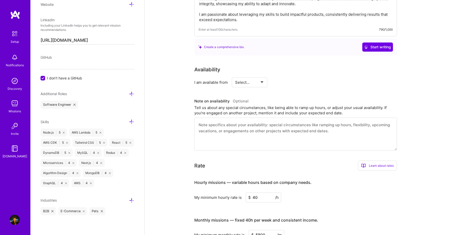
scroll to position [0, 0]
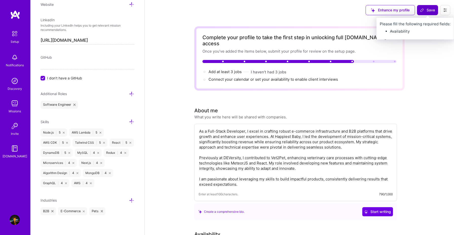
click at [420, 12] on button "Save" at bounding box center [427, 10] width 21 height 10
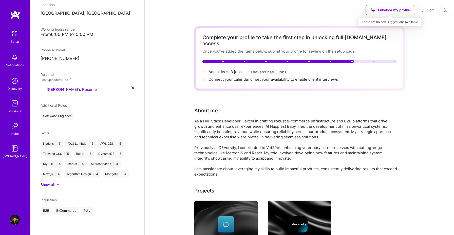
scroll to position [92, 0]
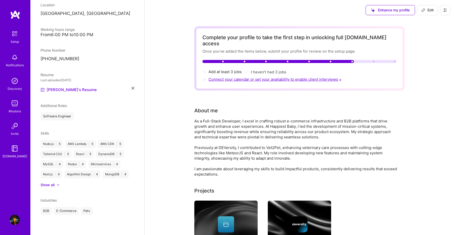
click at [227, 77] on span "Connect your calendar or set your availability to enable client interviews →" at bounding box center [276, 79] width 134 height 5
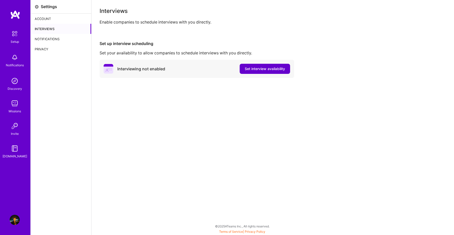
click at [257, 69] on span "Set interview availability" at bounding box center [265, 68] width 40 height 5
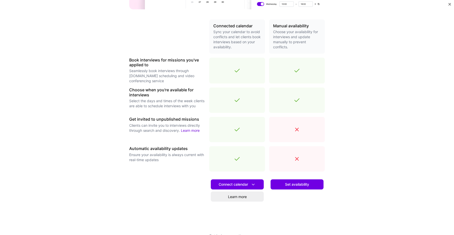
scroll to position [120, 0]
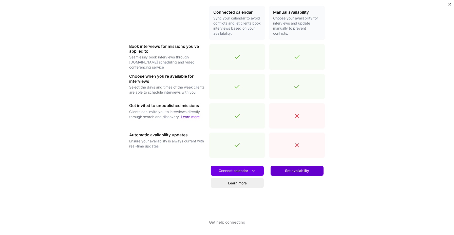
click at [282, 171] on button "Set availability" at bounding box center [297, 171] width 53 height 10
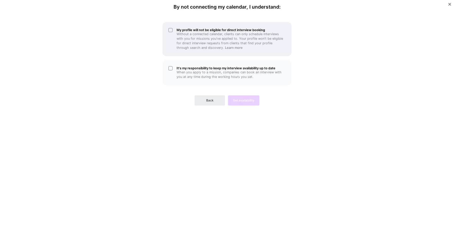
click at [172, 31] on div "My profile will not be eligible for direct interview booking Without a connecte…" at bounding box center [226, 39] width 129 height 34
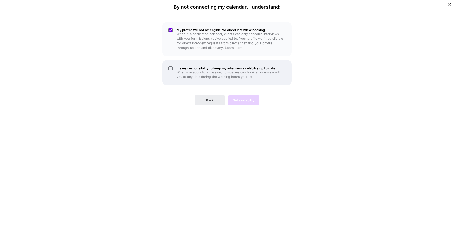
click at [172, 70] on div "It's my responsibility to keep my interview availability up to date When you ap…" at bounding box center [226, 72] width 129 height 25
click at [244, 103] on button "Set availability" at bounding box center [243, 101] width 31 height 10
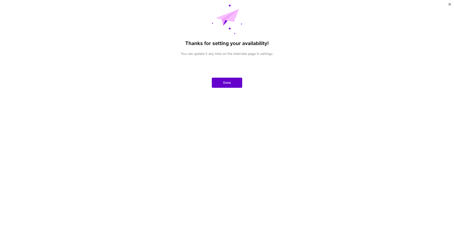
click at [221, 84] on button "Done" at bounding box center [227, 83] width 30 height 10
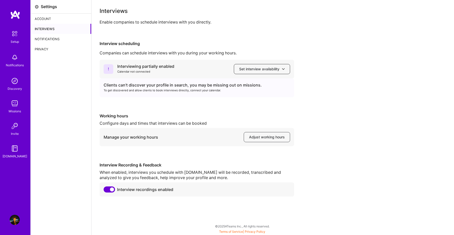
click at [254, 68] on span "Set interview availability" at bounding box center [262, 69] width 46 height 5
click at [239, 53] on div "Companies can schedule interviews with you during your working hours." at bounding box center [273, 52] width 346 height 5
click at [259, 137] on span "Adjust working hours" at bounding box center [267, 137] width 36 height 5
click at [43, 16] on div "Account" at bounding box center [61, 19] width 61 height 10
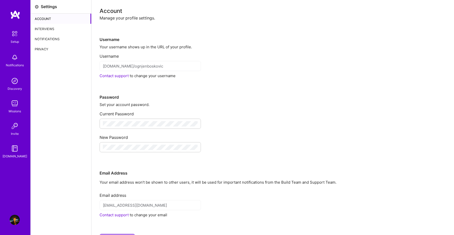
click at [16, 36] on img at bounding box center [14, 33] width 11 height 11
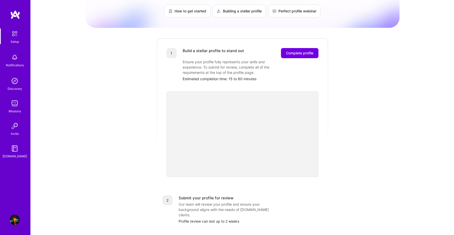
scroll to position [40, 0]
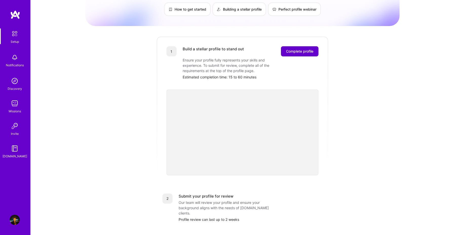
click at [300, 49] on span "Complete profile" at bounding box center [299, 51] width 27 height 5
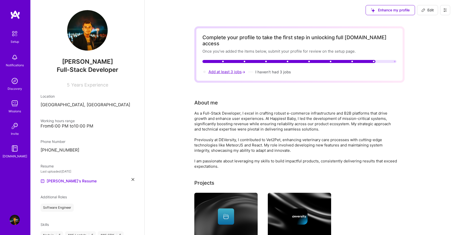
click at [234, 69] on span "Add at least 3 jobs →" at bounding box center [228, 71] width 38 height 5
select select "RS"
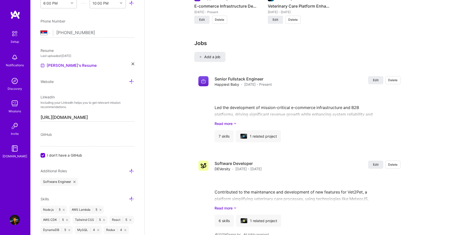
scroll to position [496, 0]
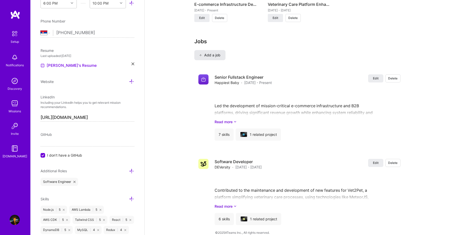
click at [208, 50] on button "Add a job" at bounding box center [209, 55] width 31 height 10
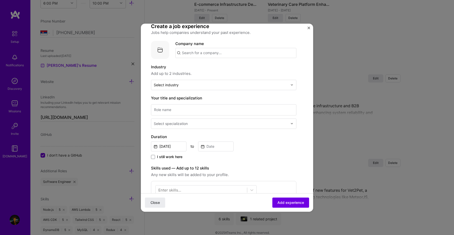
scroll to position [12, 0]
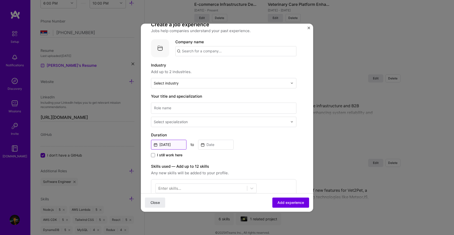
click at [170, 141] on input "[DATE]" at bounding box center [168, 145] width 35 height 10
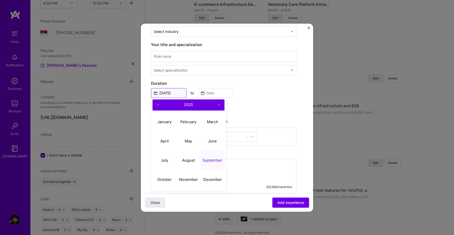
scroll to position [65, 0]
click at [158, 105] on button "‹" at bounding box center [158, 104] width 11 height 11
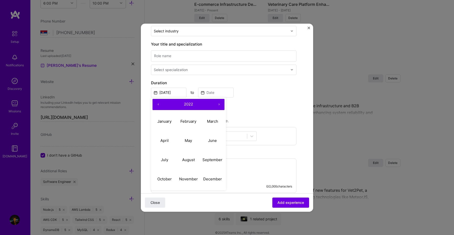
click at [158, 105] on button "‹" at bounding box center [158, 104] width 11 height 11
click at [166, 122] on abbr "January" at bounding box center [164, 121] width 14 height 5
type input "[DATE]"
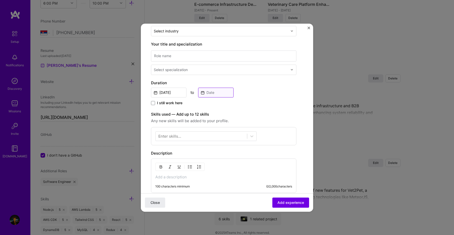
click at [208, 90] on input at bounding box center [215, 93] width 35 height 10
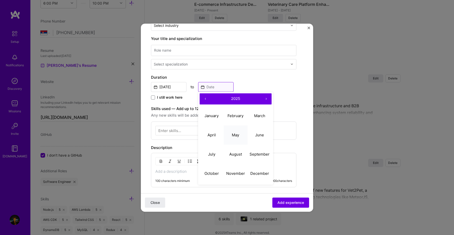
scroll to position [72, 0]
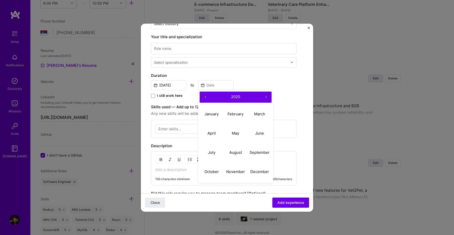
click at [205, 96] on button "‹" at bounding box center [205, 97] width 11 height 11
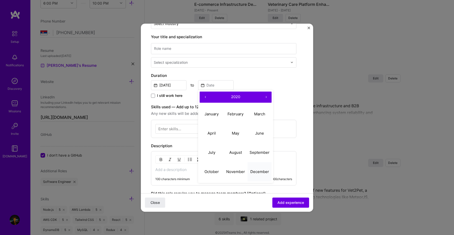
click at [254, 173] on abbr "December" at bounding box center [259, 172] width 19 height 5
type input "[DATE]"
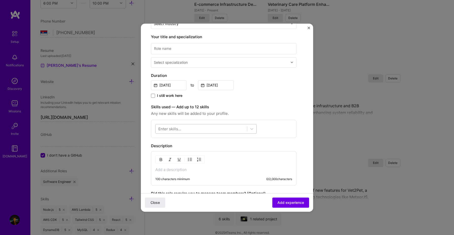
click at [184, 129] on div at bounding box center [202, 129] width 92 height 8
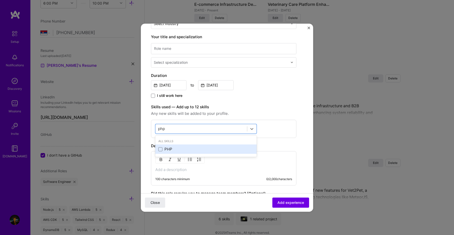
click at [184, 149] on div "PHP" at bounding box center [205, 149] width 95 height 5
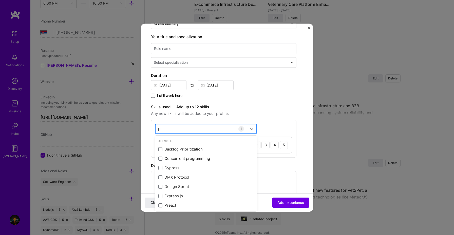
type input "p"
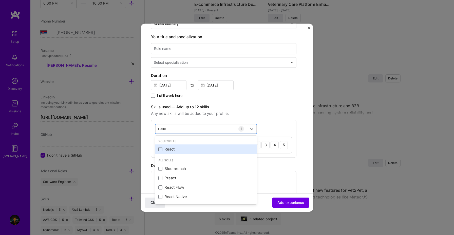
click at [174, 148] on div "React" at bounding box center [205, 149] width 95 height 5
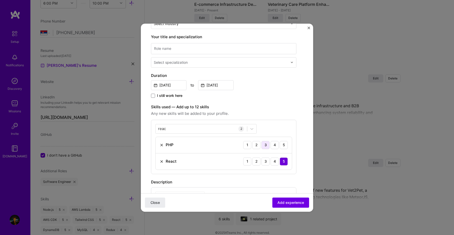
click at [268, 144] on div "3" at bounding box center [266, 145] width 8 height 8
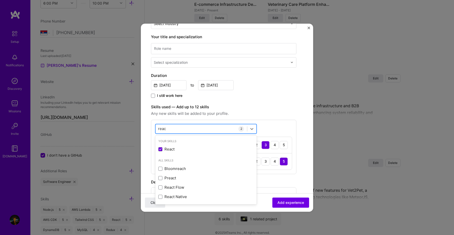
click at [191, 127] on div "reac reac" at bounding box center [202, 129] width 92 height 8
type input "r"
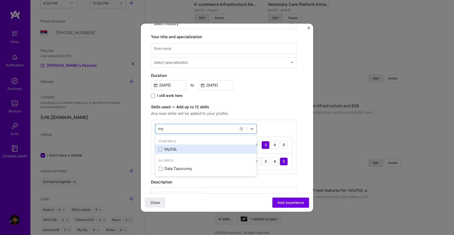
click at [165, 148] on div "MySQL" at bounding box center [205, 149] width 95 height 5
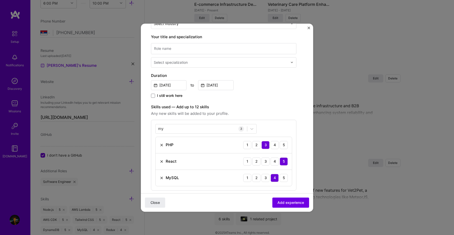
click at [283, 113] on span "Any new skills will be added to your profile." at bounding box center [223, 114] width 145 height 6
click at [244, 129] on div "my my" at bounding box center [202, 129] width 92 height 8
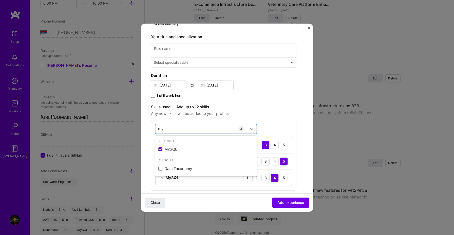
click at [243, 129] on div "3" at bounding box center [242, 129] width 6 height 6
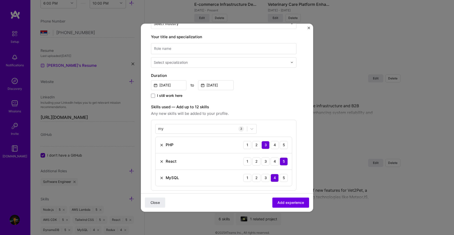
click at [239, 129] on div "3" at bounding box center [242, 129] width 6 height 6
click at [223, 129] on div "my my" at bounding box center [202, 129] width 92 height 8
type input "m"
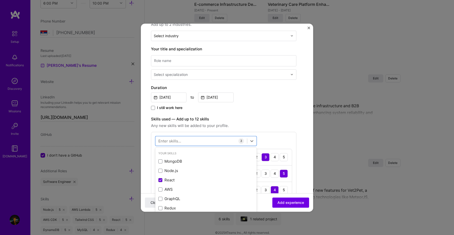
scroll to position [59, 0]
click at [211, 58] on input at bounding box center [223, 62] width 145 height 11
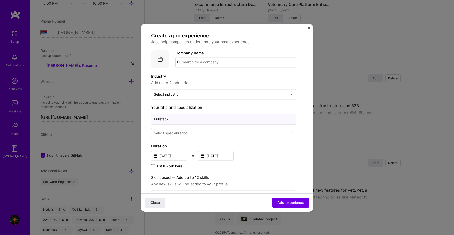
scroll to position [0, 0]
type input "Fullstack"
click at [193, 63] on input "text" at bounding box center [235, 64] width 121 height 10
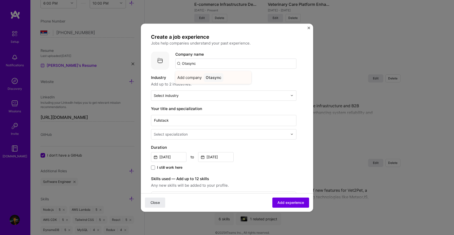
type input "Otasync"
click at [191, 78] on span "Add company" at bounding box center [189, 77] width 24 height 5
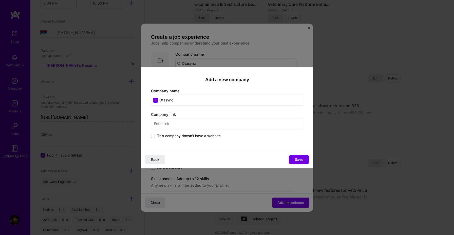
click at [158, 137] on span "This company doesn't have a website" at bounding box center [189, 136] width 64 height 5
click at [0, 0] on input "This company doesn't have a website" at bounding box center [0, 0] width 0 height 0
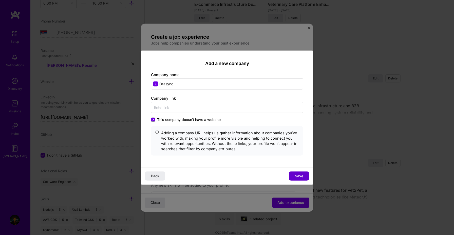
click at [299, 175] on span "Save" at bounding box center [299, 176] width 8 height 5
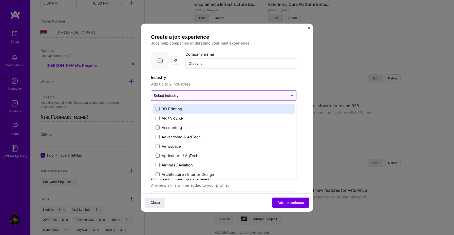
click at [175, 97] on div "Select industry 0" at bounding box center [166, 95] width 25 height 5
type input "t"
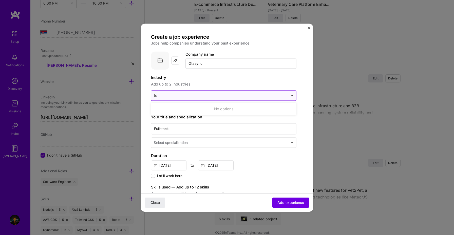
type input "t"
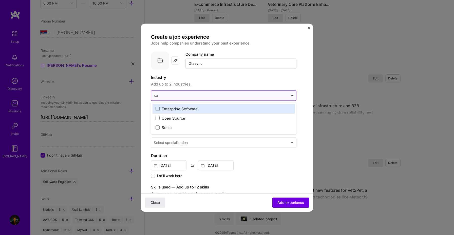
type input "s"
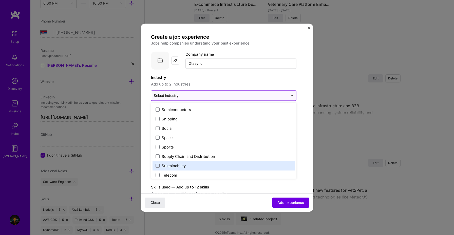
scroll to position [953, 0]
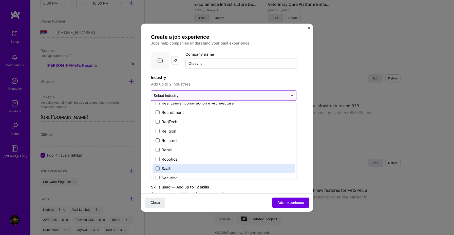
click at [173, 170] on label "SaaS" at bounding box center [224, 168] width 136 height 5
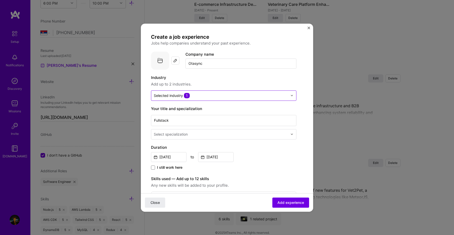
click at [218, 81] on div "Industry Add up to 2 industries." at bounding box center [223, 81] width 145 height 13
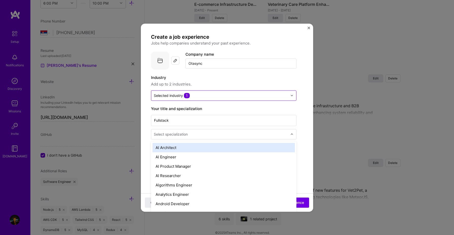
click at [195, 133] on input "text" at bounding box center [221, 134] width 135 height 5
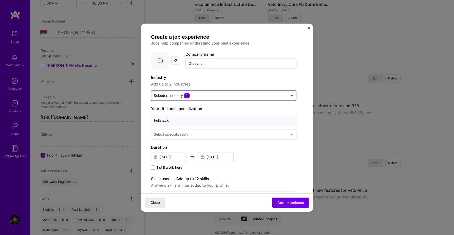
click at [195, 123] on input "Fullstack" at bounding box center [223, 120] width 145 height 11
type input "Fullstack Developer"
click at [188, 139] on div "Select specialization" at bounding box center [220, 135] width 139 height 10
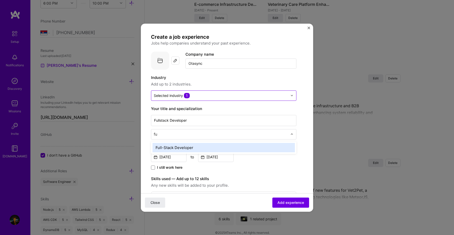
type input "ful"
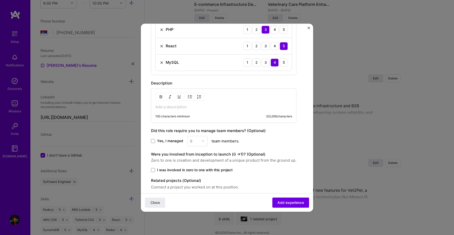
scroll to position [191, 0]
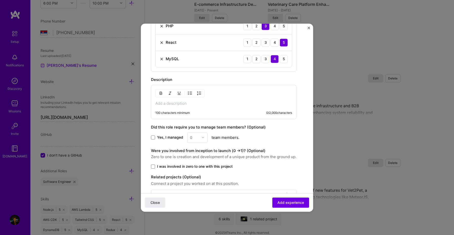
click at [178, 168] on span "I was involved in zero to one with this project" at bounding box center [195, 166] width 76 height 5
click at [0, 0] on input "I was involved in zero to one with this project" at bounding box center [0, 0] width 0 height 0
click at [205, 103] on p at bounding box center [223, 103] width 137 height 5
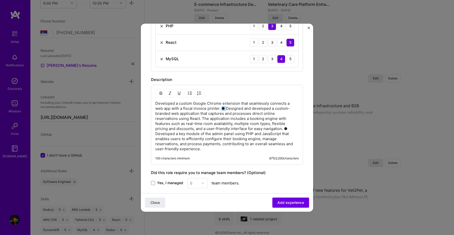
drag, startPoint x: 226, startPoint y: 108, endPoint x: 222, endPoint y: 108, distance: 3.6
click at [222, 108] on p "Developed a custom Google Chrome extension that seamlessly connects a web app w…" at bounding box center [226, 126] width 143 height 51
click at [182, 136] on p "Developed a custom Google Chrome extension that seamlessly connects a web app w…" at bounding box center [226, 126] width 143 height 51
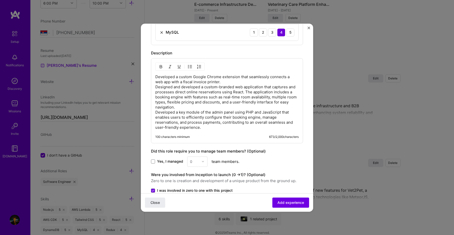
scroll to position [259, 0]
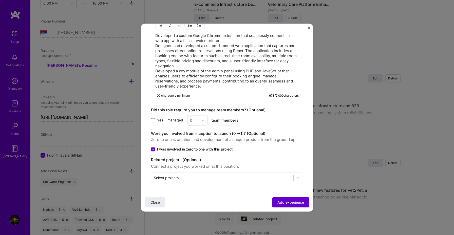
click at [287, 204] on span "Add experience" at bounding box center [291, 202] width 27 height 5
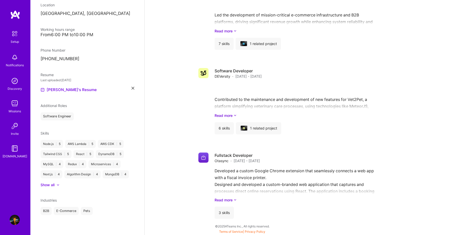
scroll to position [309, 0]
click at [227, 202] on link "Read more" at bounding box center [308, 200] width 186 height 5
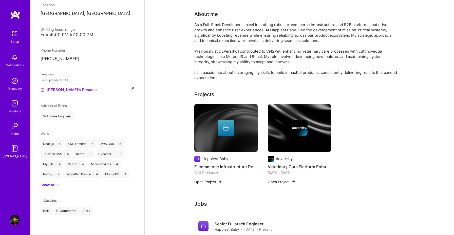
scroll to position [0, 0]
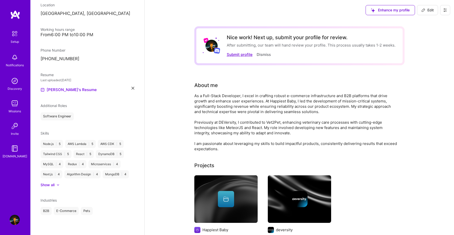
click at [235, 53] on button "Submit profile" at bounding box center [240, 54] width 26 height 5
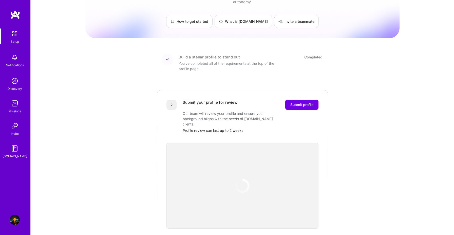
scroll to position [28, 0]
click at [296, 102] on span "Submit profile" at bounding box center [301, 104] width 23 height 5
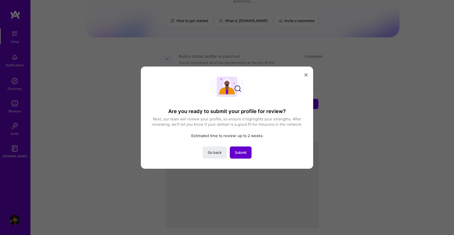
click at [240, 153] on span "Submit" at bounding box center [241, 152] width 12 height 5
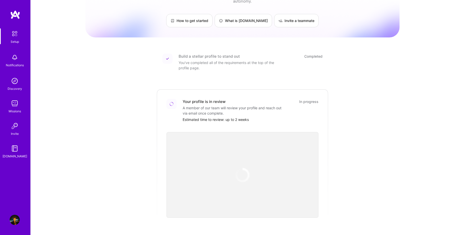
scroll to position [133, 0]
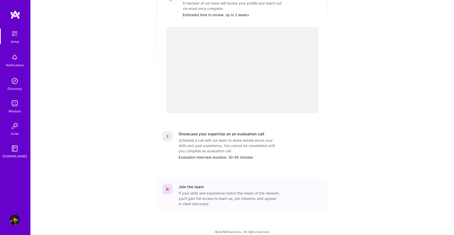
click at [17, 57] on img at bounding box center [15, 57] width 10 height 10
click at [15, 79] on img at bounding box center [15, 81] width 10 height 10
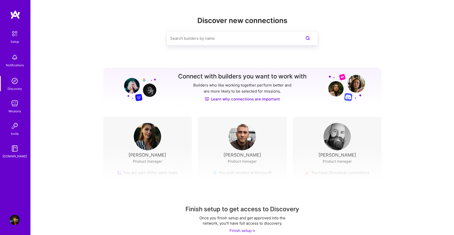
scroll to position [7, 0]
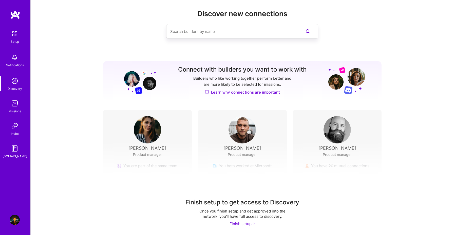
click at [15, 105] on img at bounding box center [15, 104] width 10 height 10
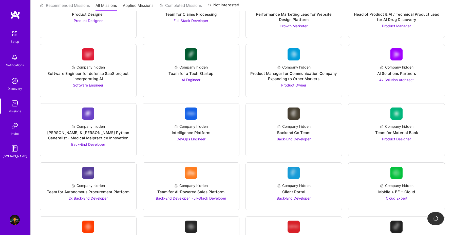
scroll to position [666, 0]
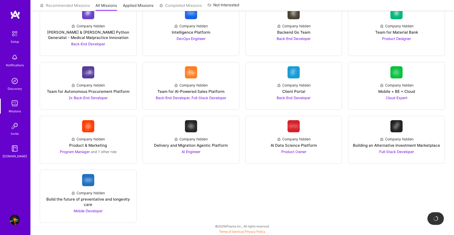
click at [13, 131] on div "Invite" at bounding box center [15, 133] width 8 height 5
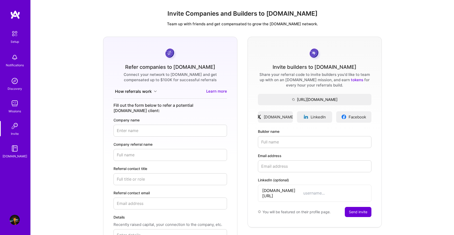
click at [17, 154] on div "[DOMAIN_NAME]" at bounding box center [15, 156] width 25 height 5
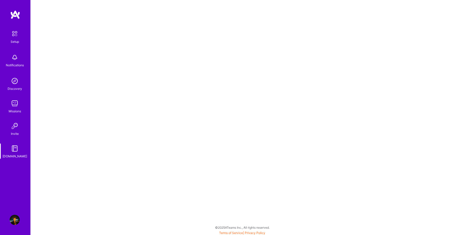
click at [17, 35] on img at bounding box center [14, 33] width 11 height 11
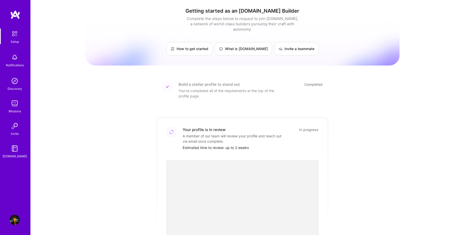
click at [21, 216] on div "Setup Notifications Discovery Missions Invite [DOMAIN_NAME] Profile" at bounding box center [15, 117] width 30 height 235
click at [16, 220] on img at bounding box center [15, 220] width 10 height 10
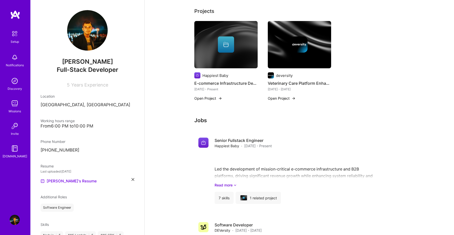
scroll to position [251, 0]
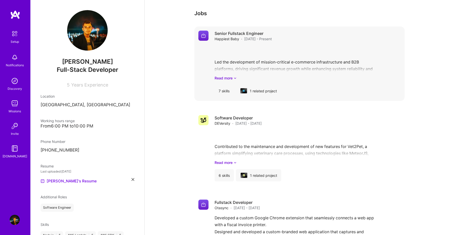
click at [223, 94] on div "7 skills" at bounding box center [224, 91] width 19 height 12
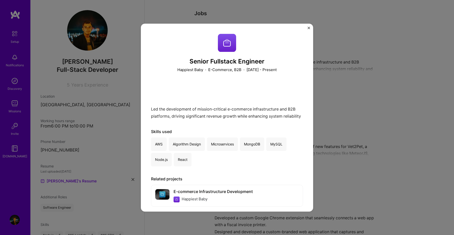
scroll to position [8, 0]
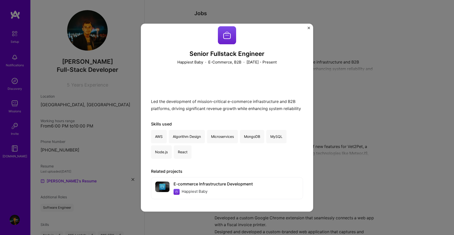
click at [372, 141] on div "Senior Fullstack Engineer Happiest Baby · E-Commerce, B2B · [DATE] - Present Le…" at bounding box center [227, 117] width 454 height 235
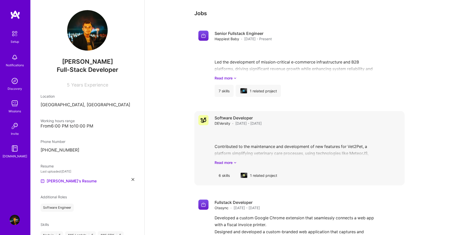
scroll to position [298, 0]
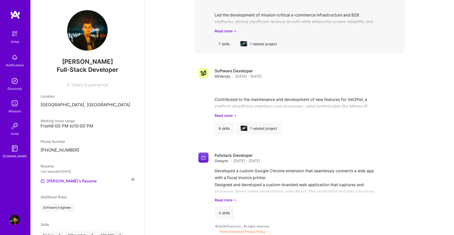
click at [235, 35] on div "Senior Fullstack Engineer Happiest Baby · [DATE] - Present Led the development …" at bounding box center [308, 17] width 186 height 66
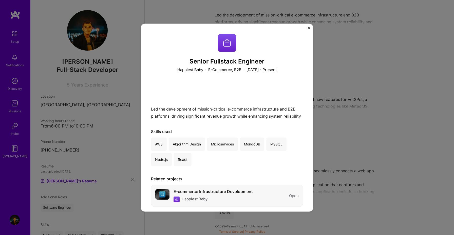
click at [235, 190] on div "E-commerce Infrastructure Development" at bounding box center [213, 192] width 79 height 5
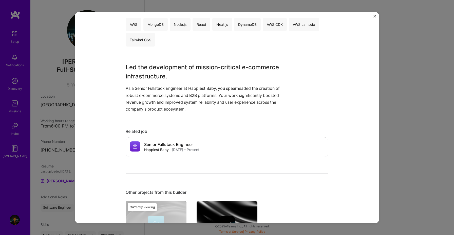
scroll to position [106, 0]
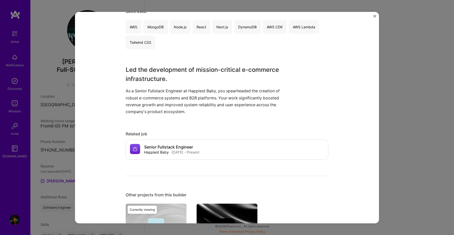
click at [369, 19] on div "E-commerce Infrastructure Development Happiest Baby E-Commerce, B2B Role Senior…" at bounding box center [227, 118] width 304 height 212
click at [375, 14] on div "E-commerce Infrastructure Development Happiest Baby E-Commerce, B2B Role Senior…" at bounding box center [227, 118] width 304 height 212
click at [375, 15] on img "Close" at bounding box center [375, 16] width 3 height 3
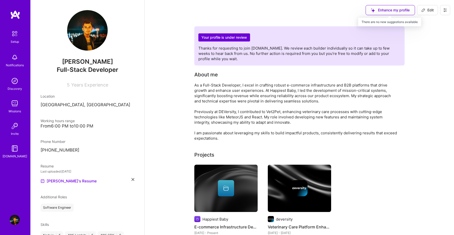
click at [399, 10] on div "Enhance my profile" at bounding box center [390, 10] width 49 height 10
click at [446, 8] on icon at bounding box center [445, 10] width 4 height 4
